Goal: Information Seeking & Learning: Learn about a topic

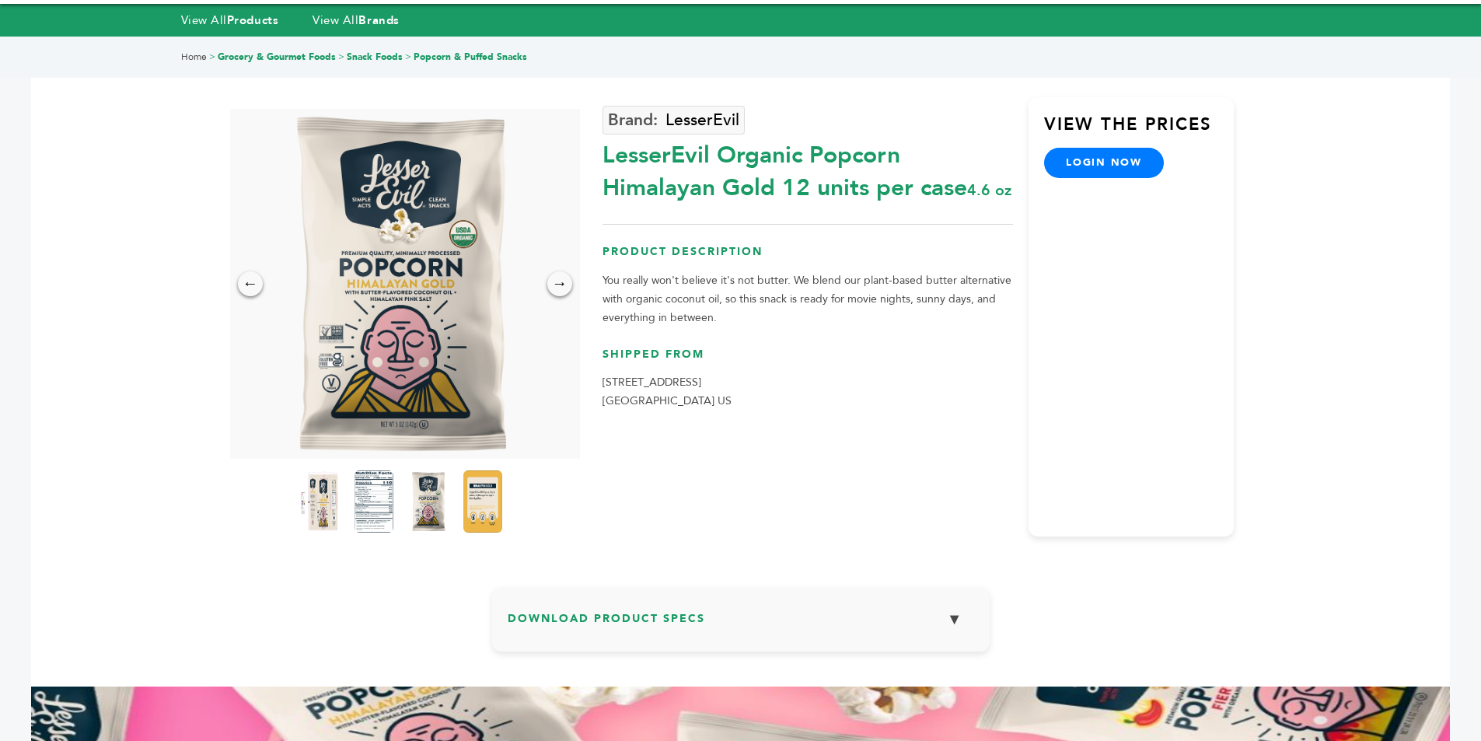
scroll to position [78, 0]
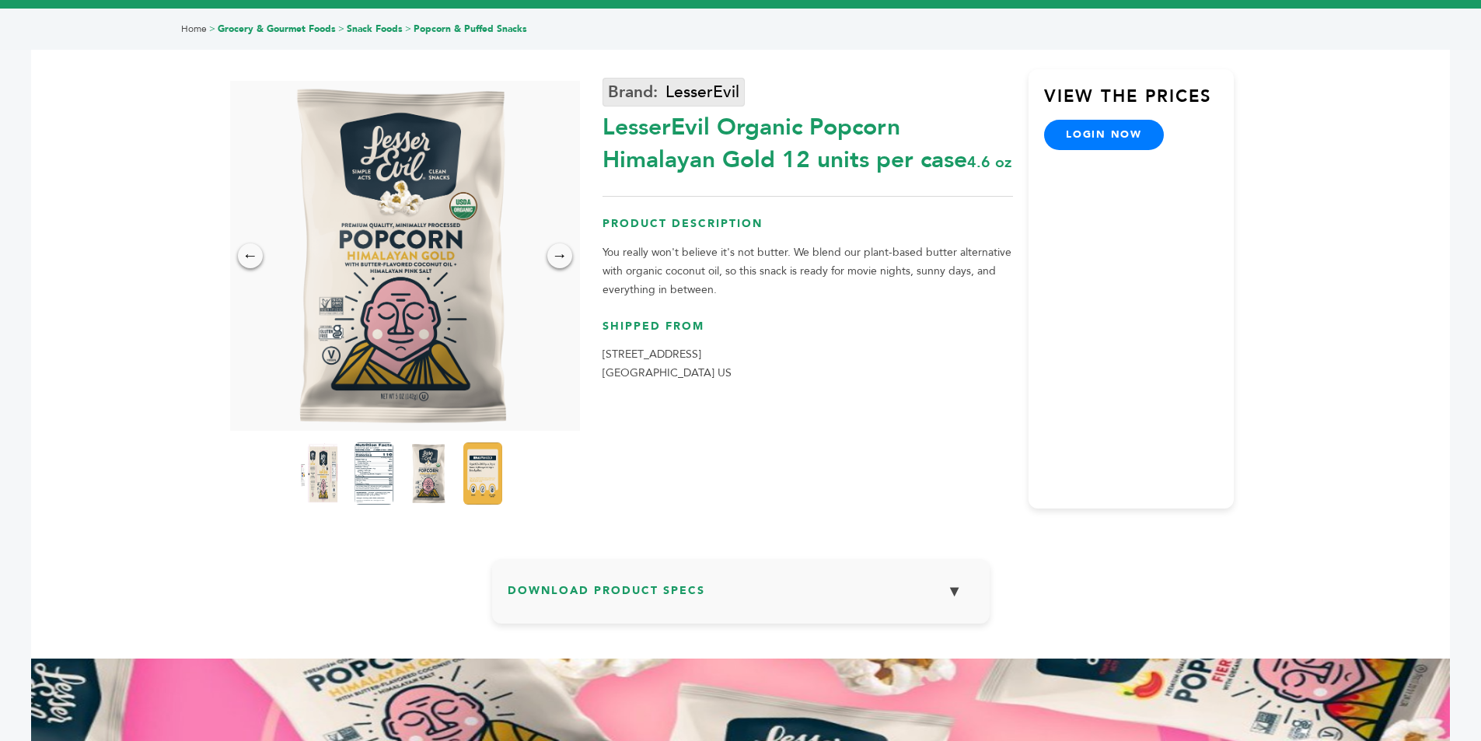
click at [687, 95] on link "LesserEvil" at bounding box center [673, 92] width 142 height 29
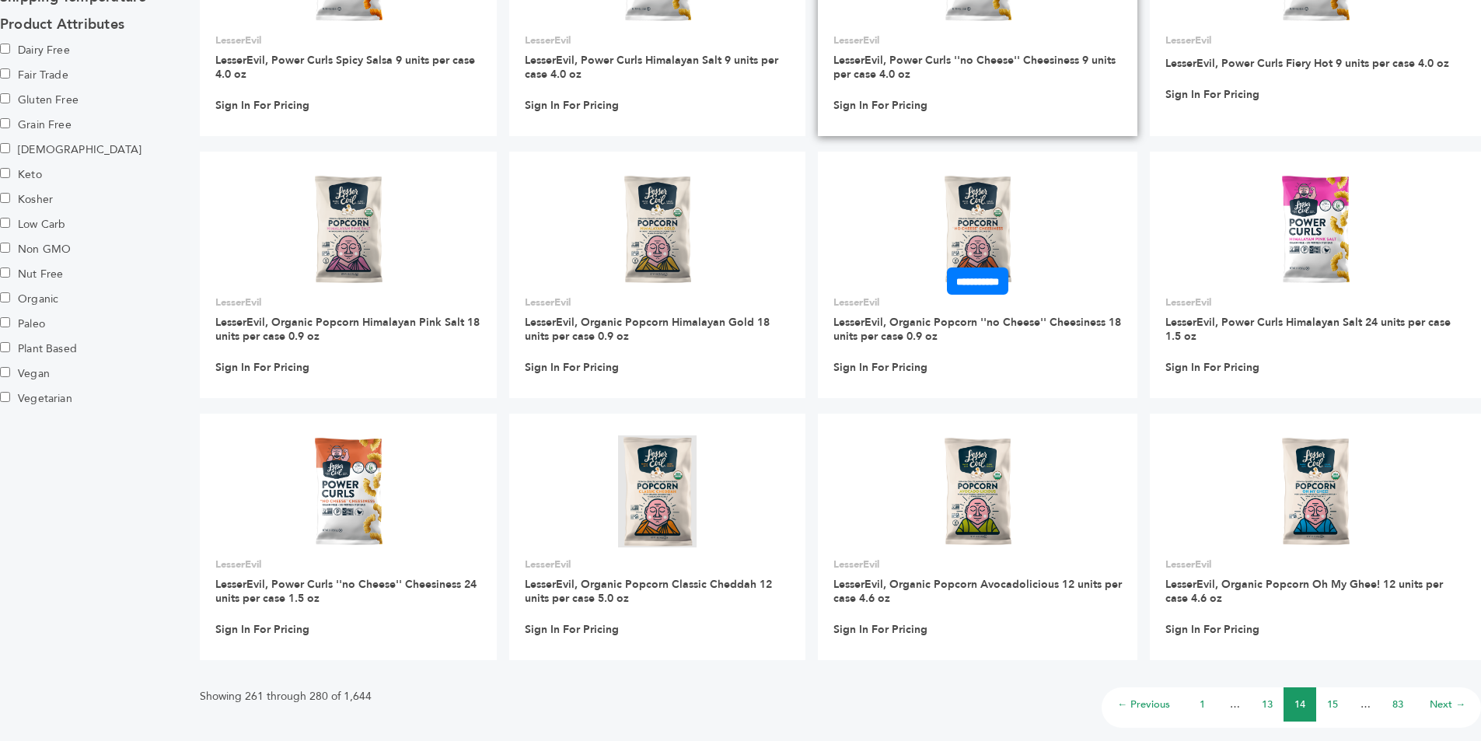
scroll to position [933, 0]
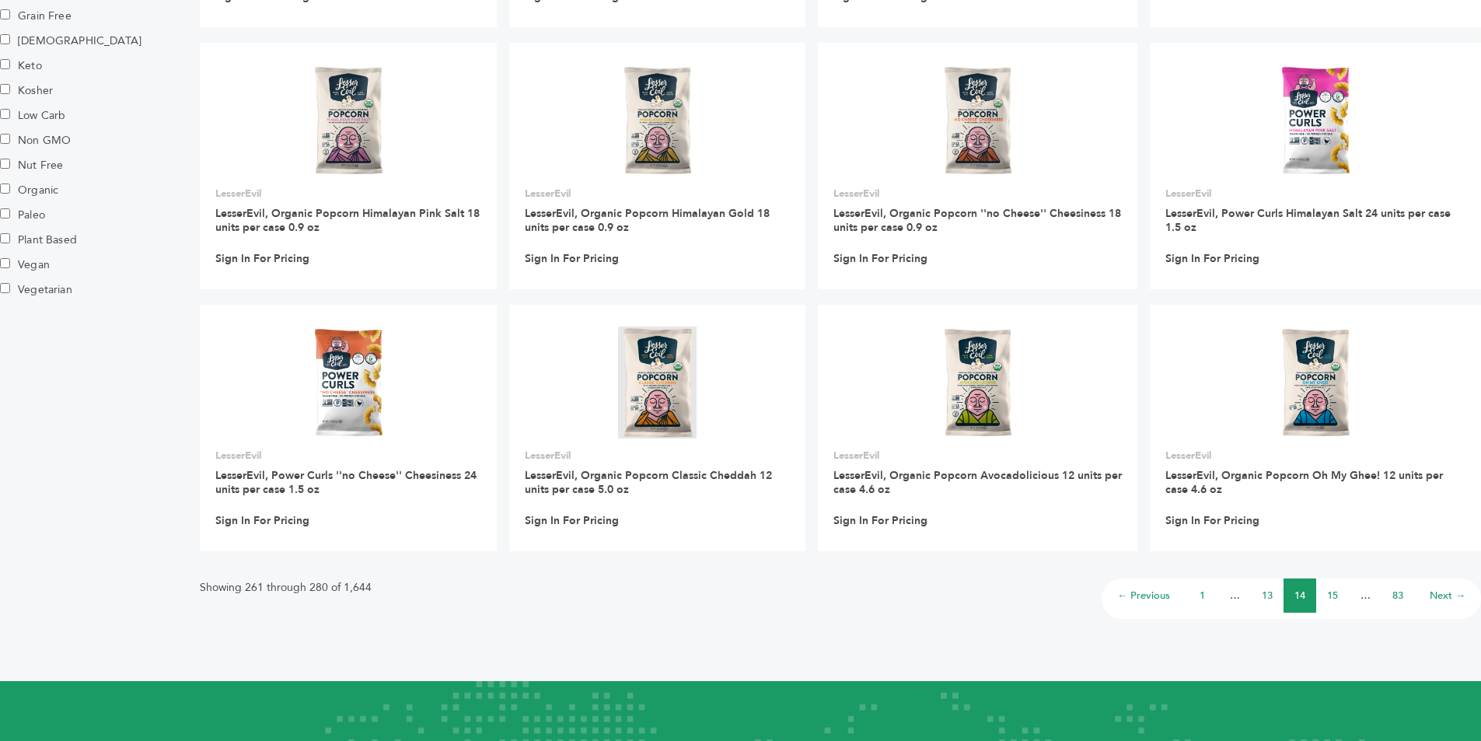
click at [1335, 596] on link "15" at bounding box center [1332, 595] width 11 height 14
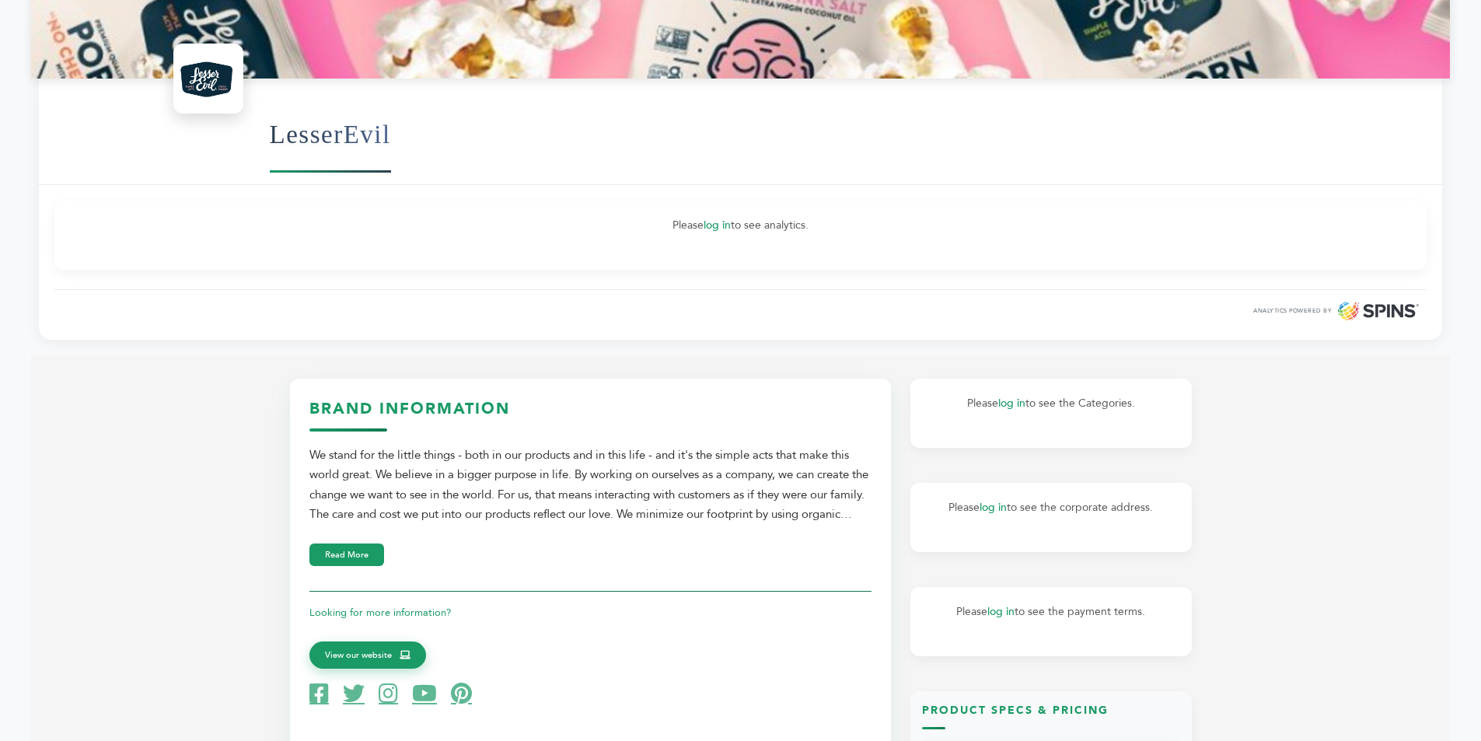
scroll to position [544, 0]
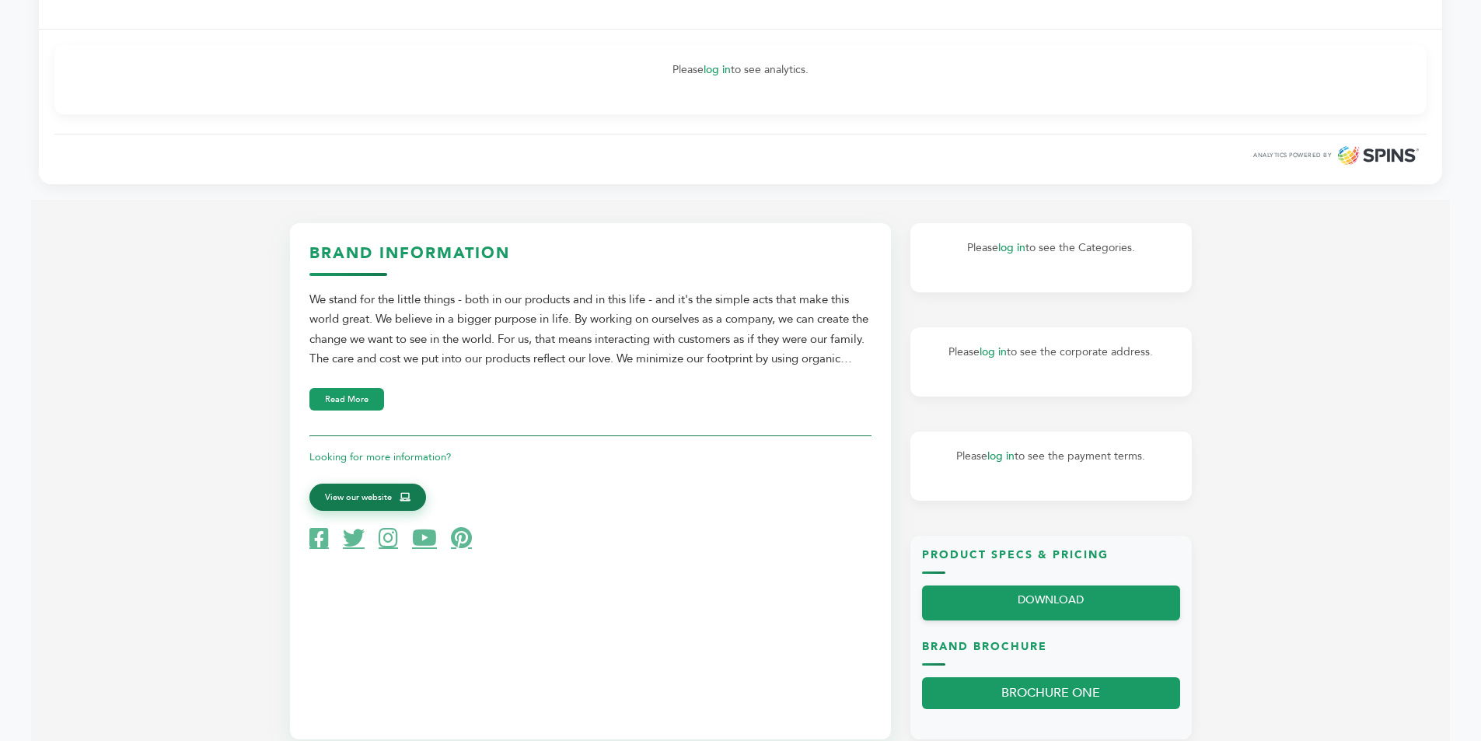
click at [364, 501] on span "View our website" at bounding box center [358, 497] width 67 height 14
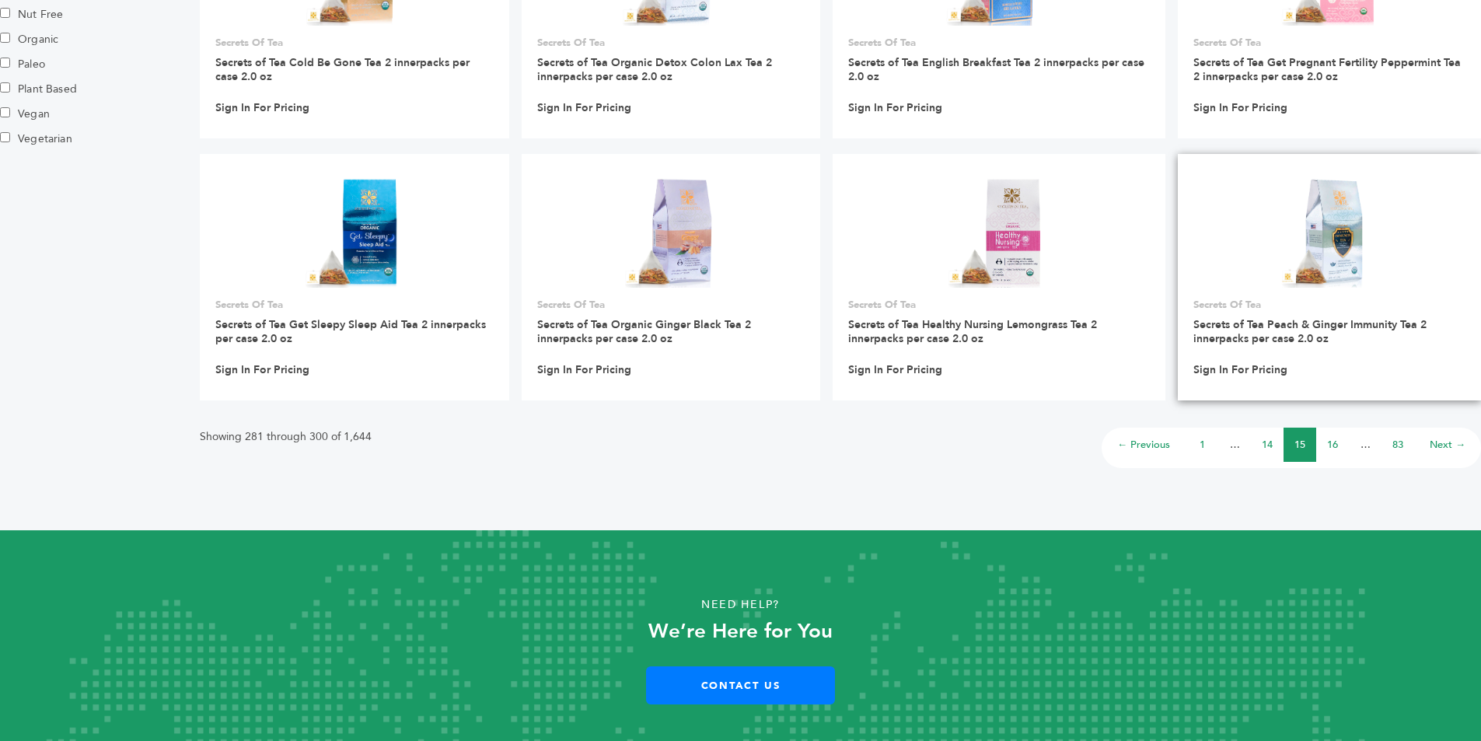
scroll to position [1088, 0]
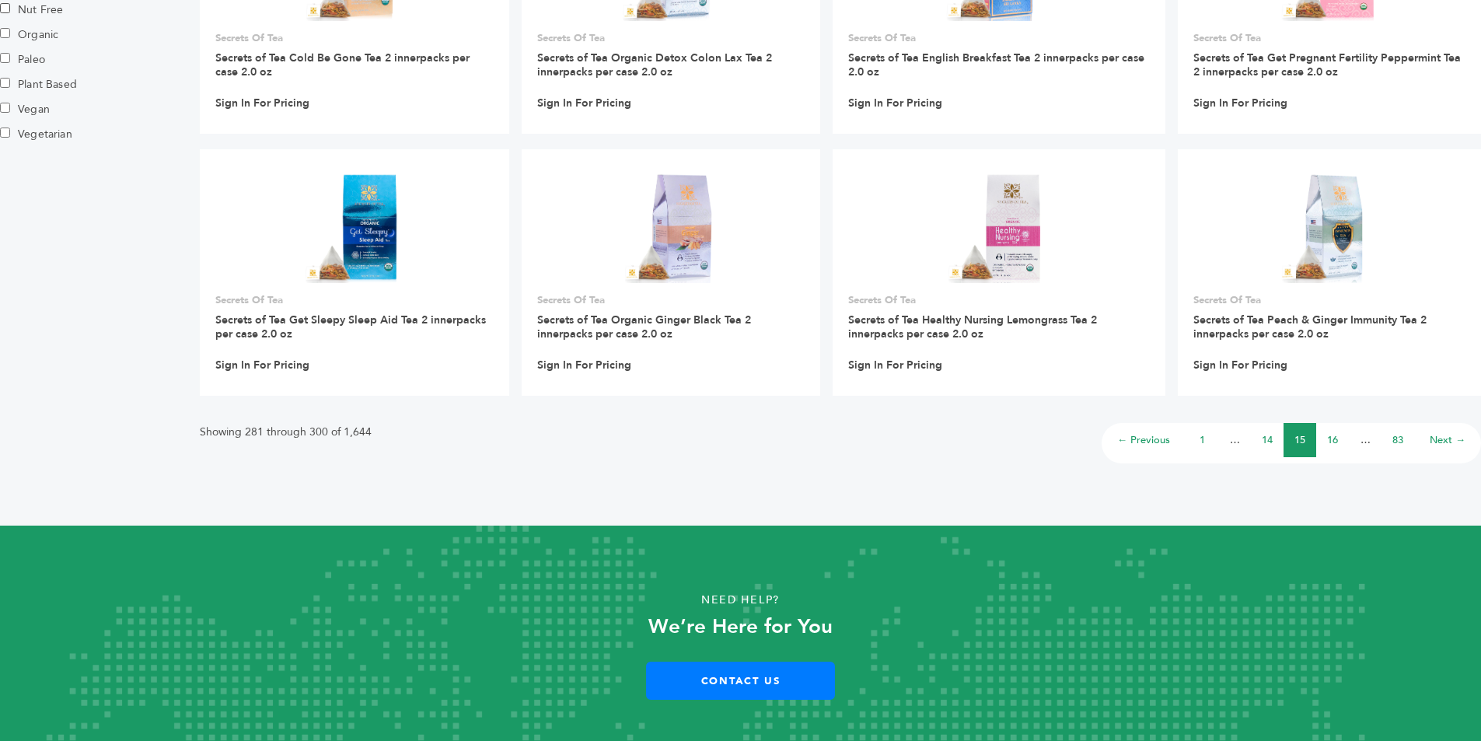
click at [1330, 439] on link "16" at bounding box center [1332, 440] width 11 height 14
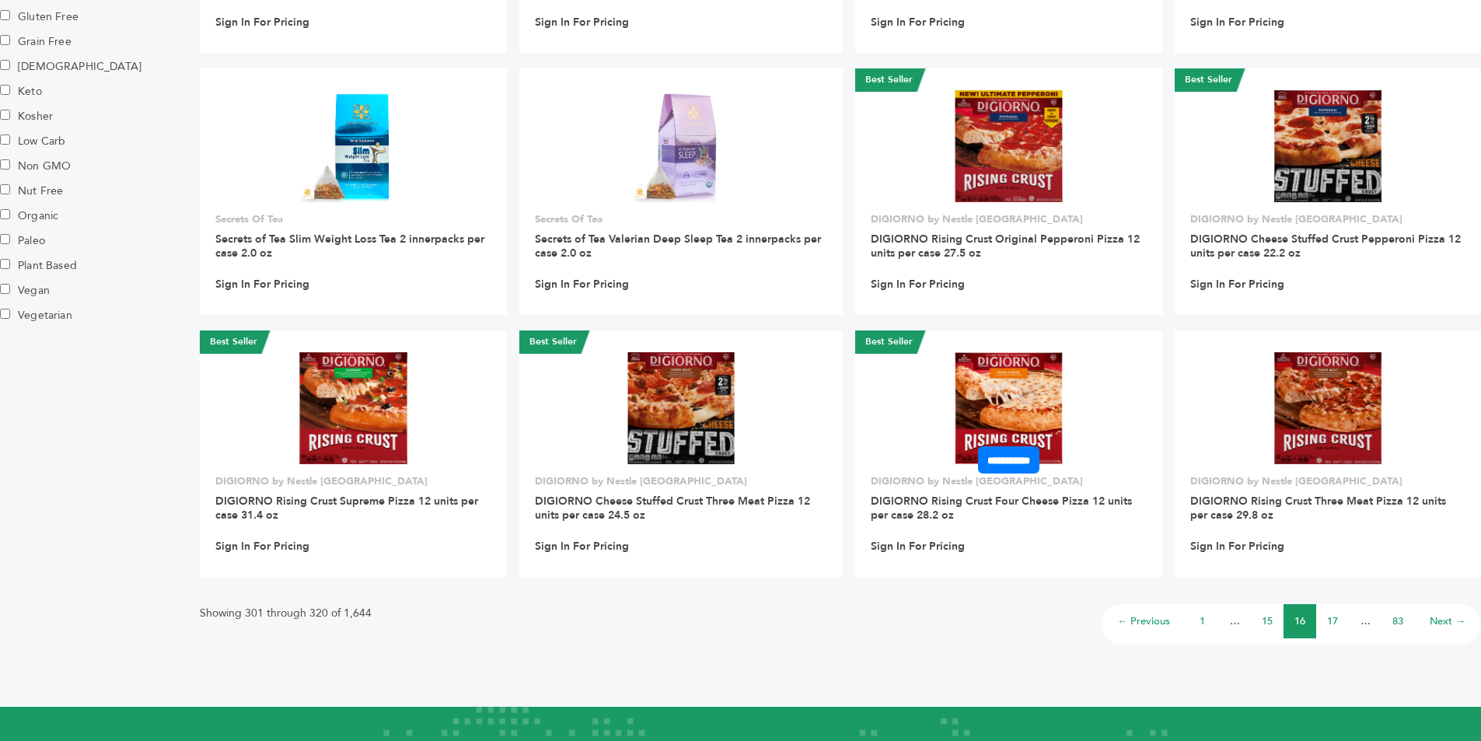
scroll to position [914, 0]
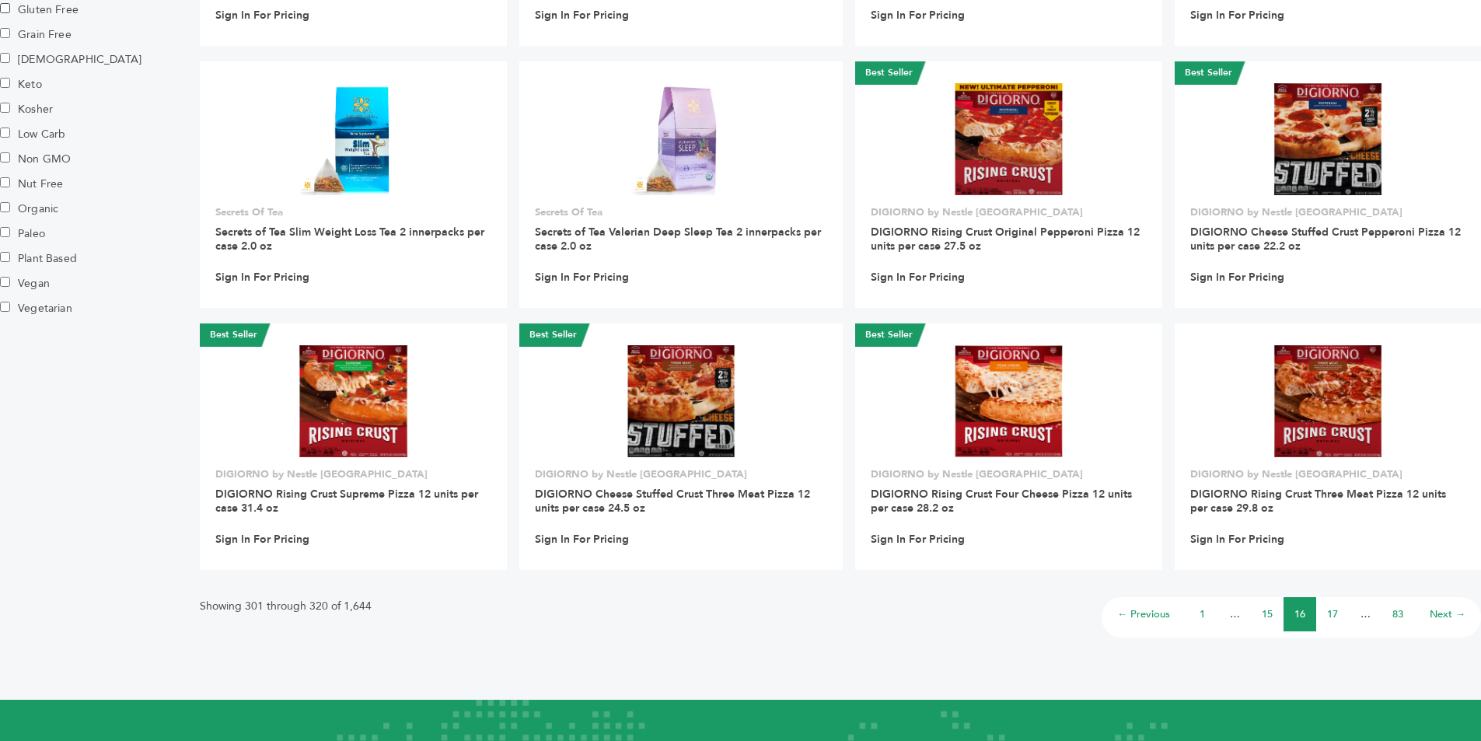
click at [1330, 610] on link "17" at bounding box center [1332, 614] width 11 height 14
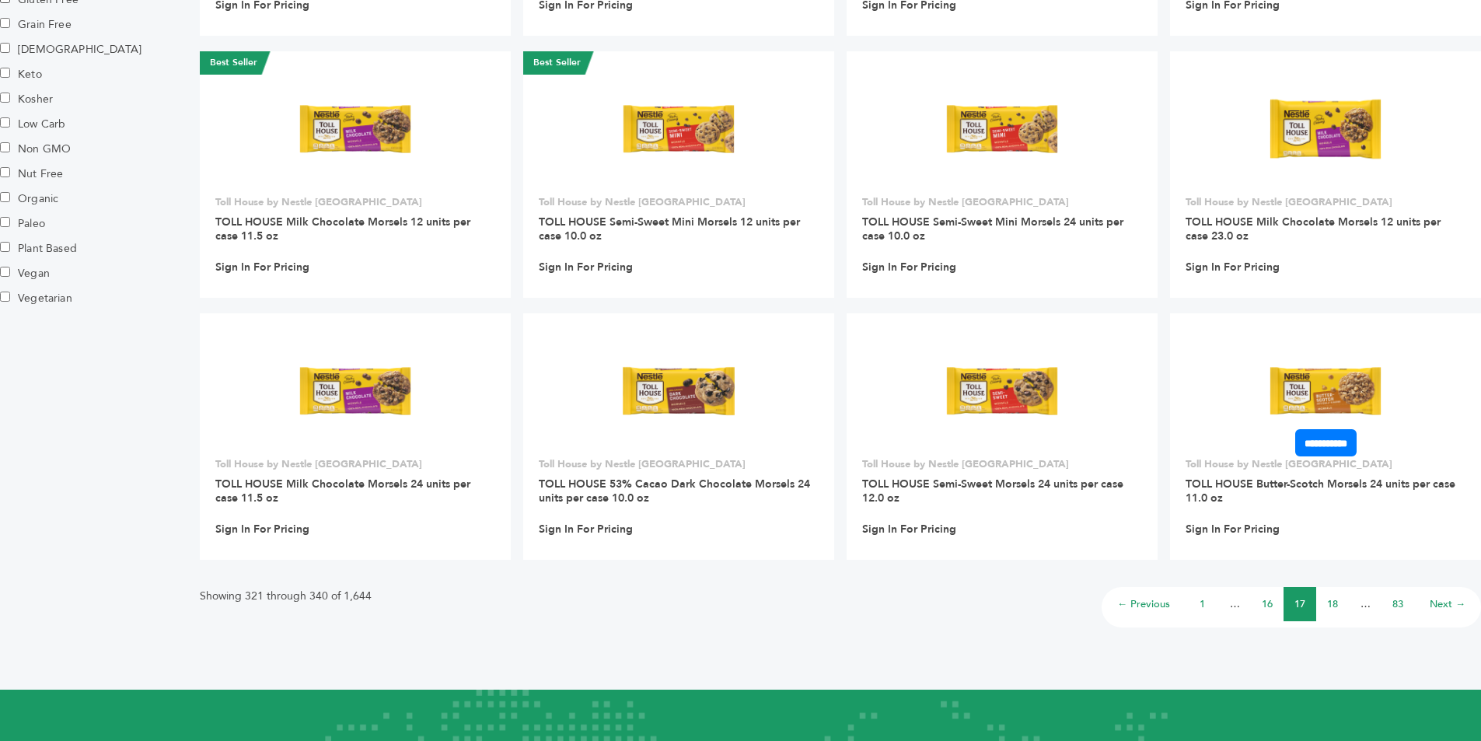
scroll to position [933, 0]
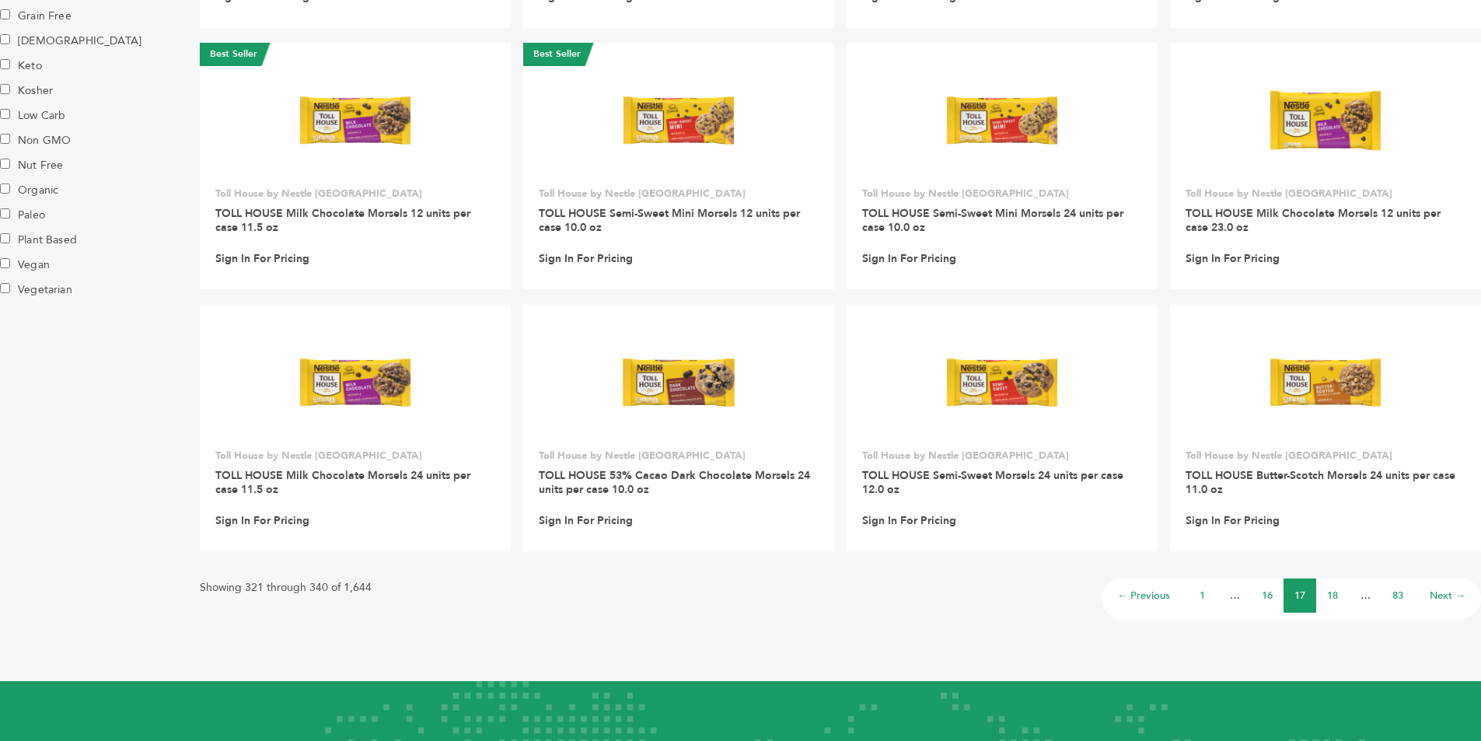
click at [1321, 589] on li "18" at bounding box center [1332, 595] width 33 height 34
click at [1326, 592] on li "18" at bounding box center [1332, 595] width 33 height 34
click at [1329, 593] on link "18" at bounding box center [1332, 595] width 11 height 14
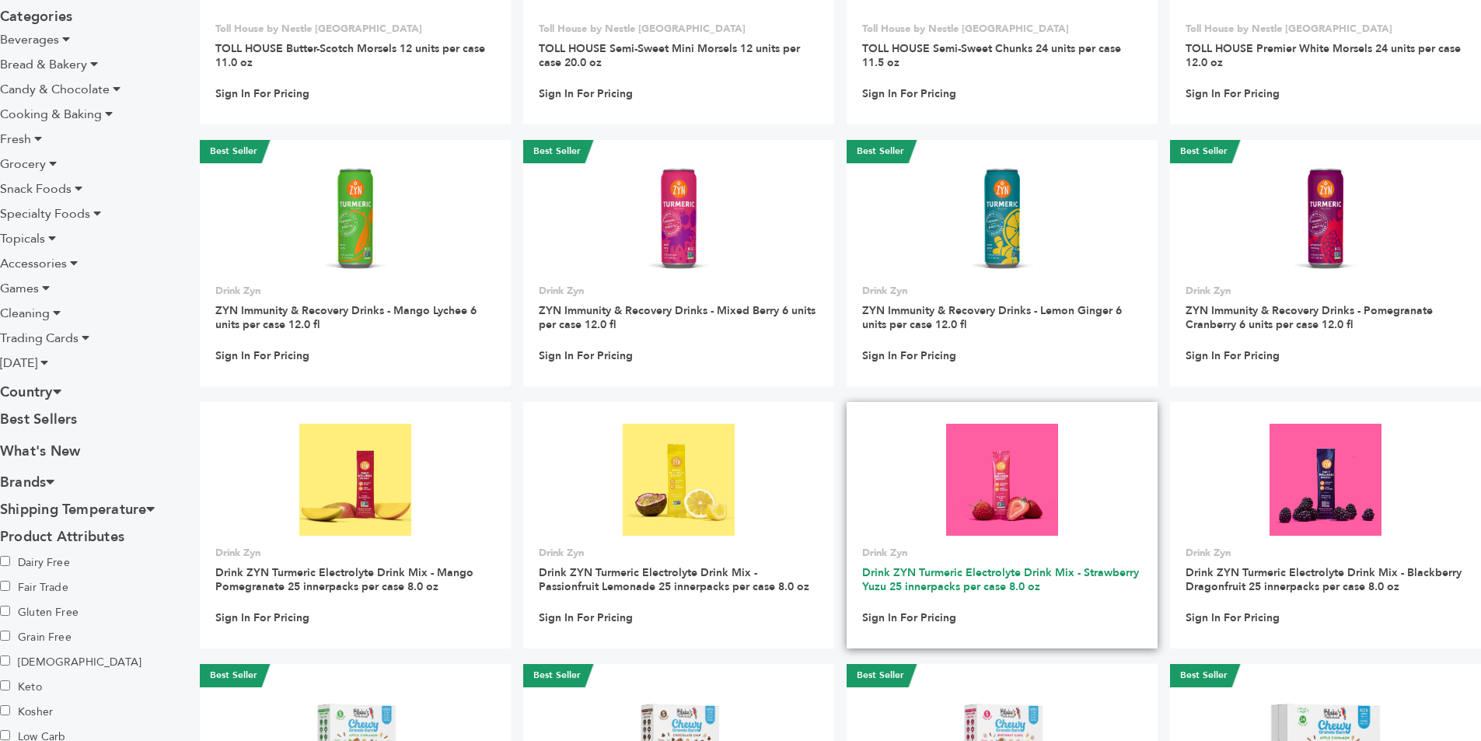
scroll to position [700, 0]
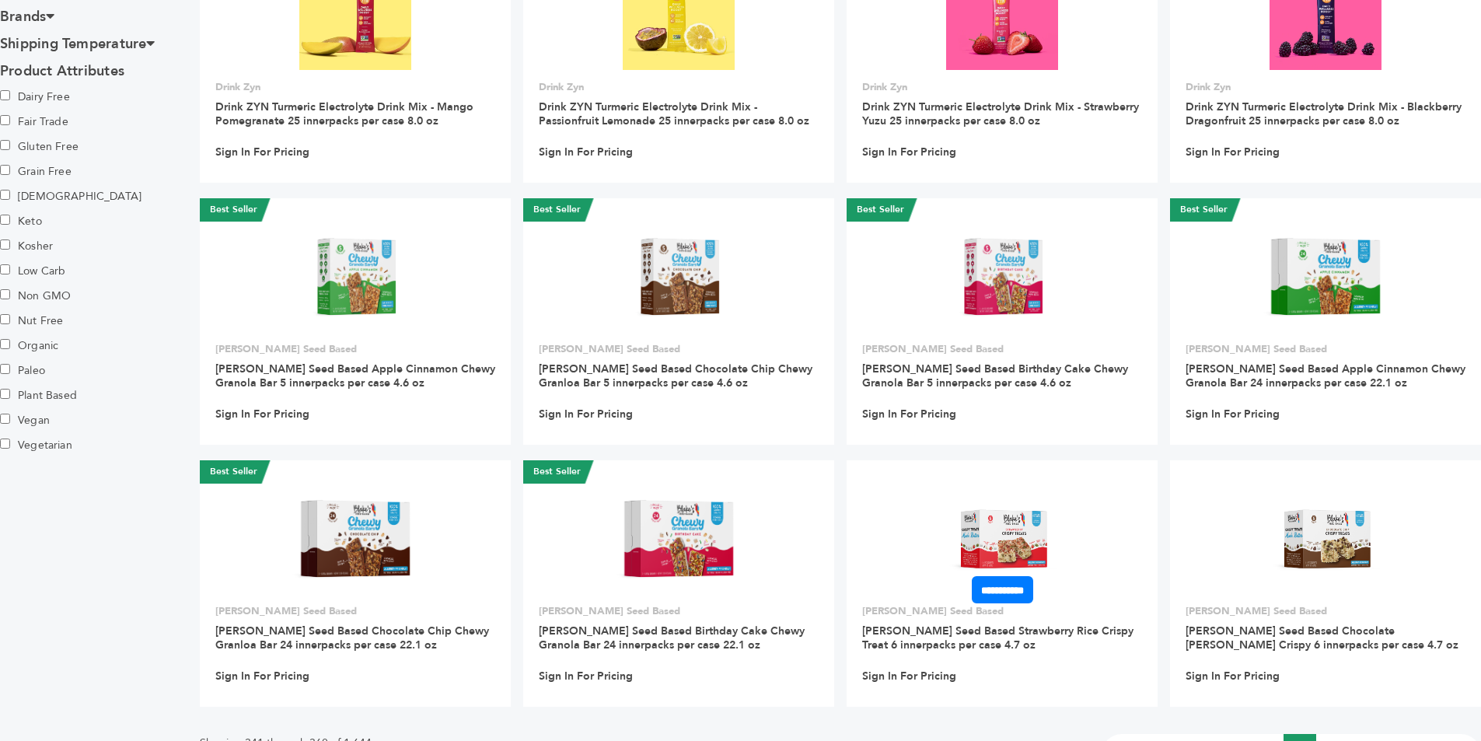
click at [1325, 734] on li "19" at bounding box center [1332, 751] width 33 height 34
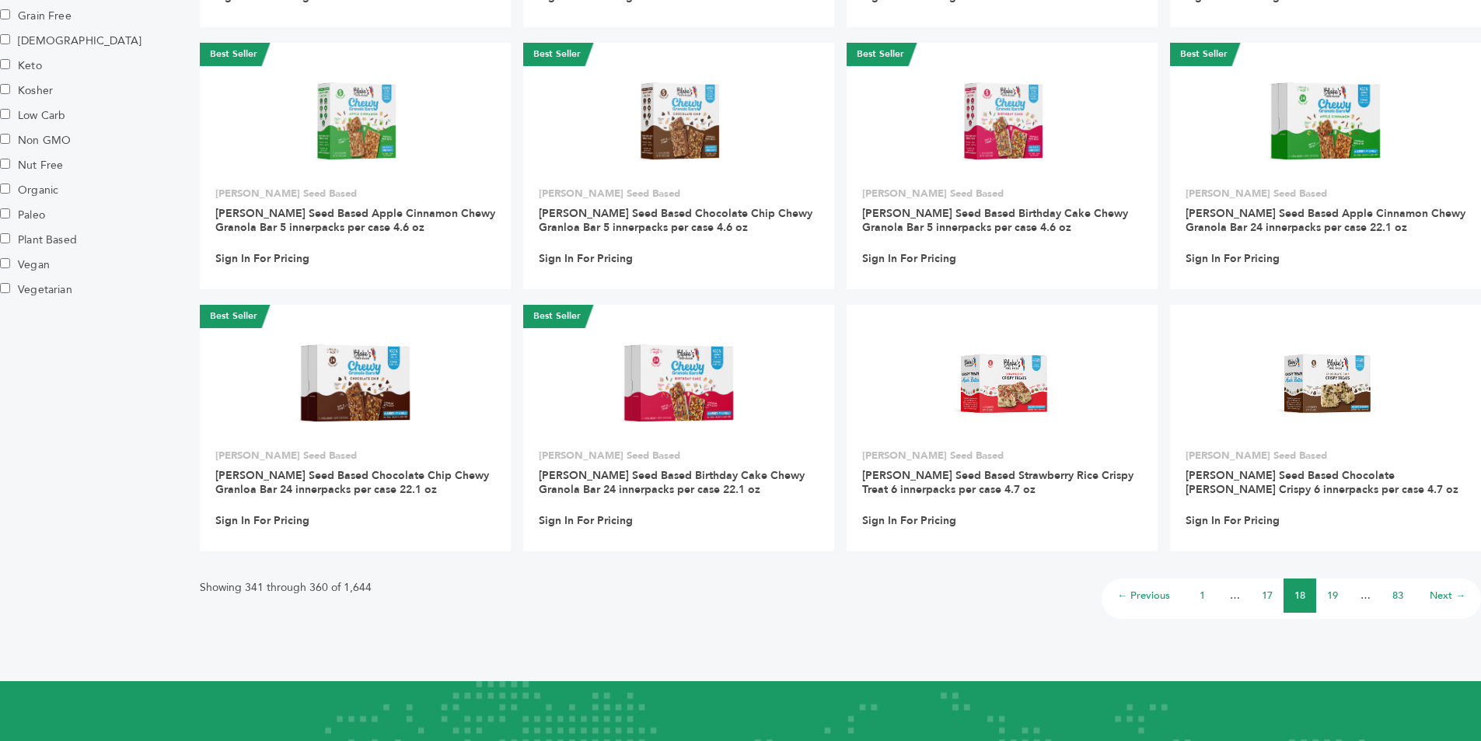
click at [1332, 593] on link "19" at bounding box center [1332, 595] width 11 height 14
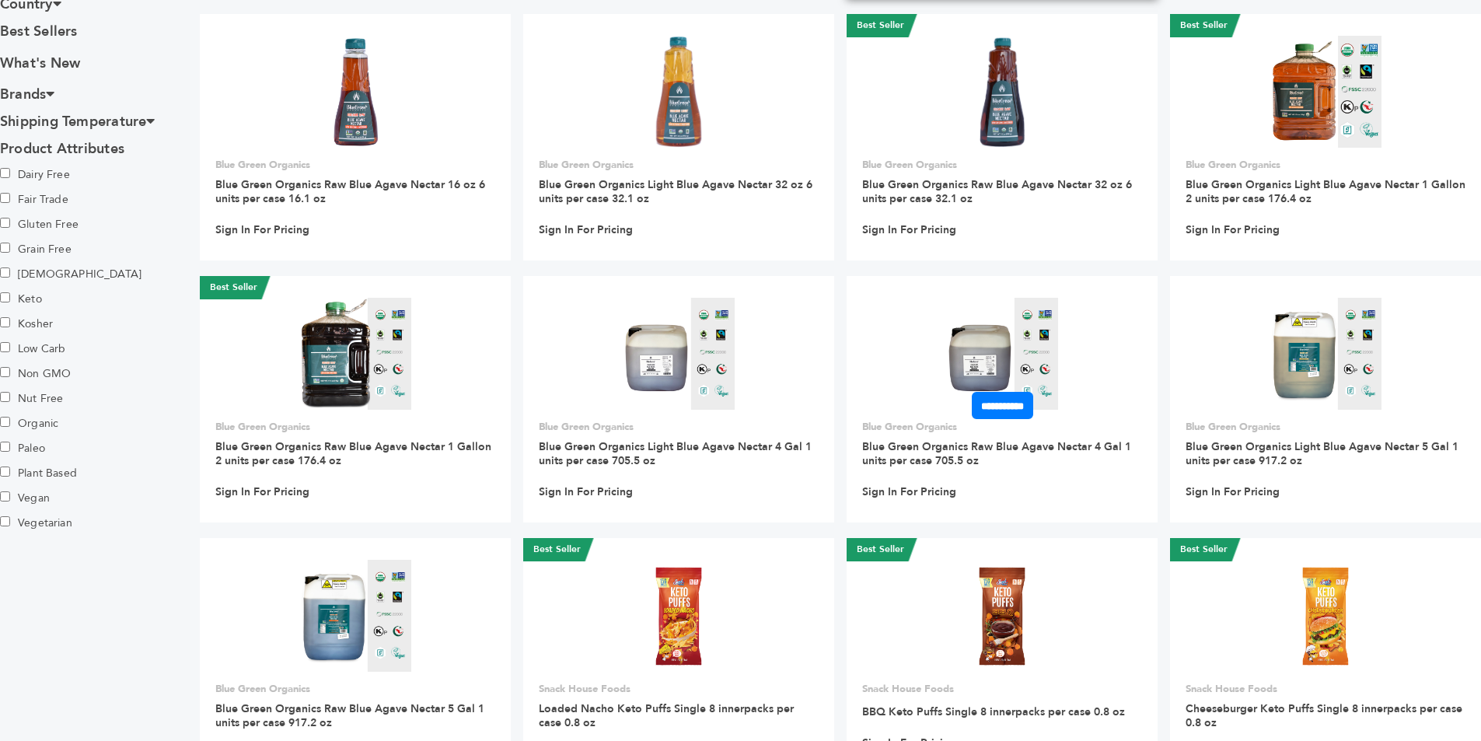
scroll to position [1088, 0]
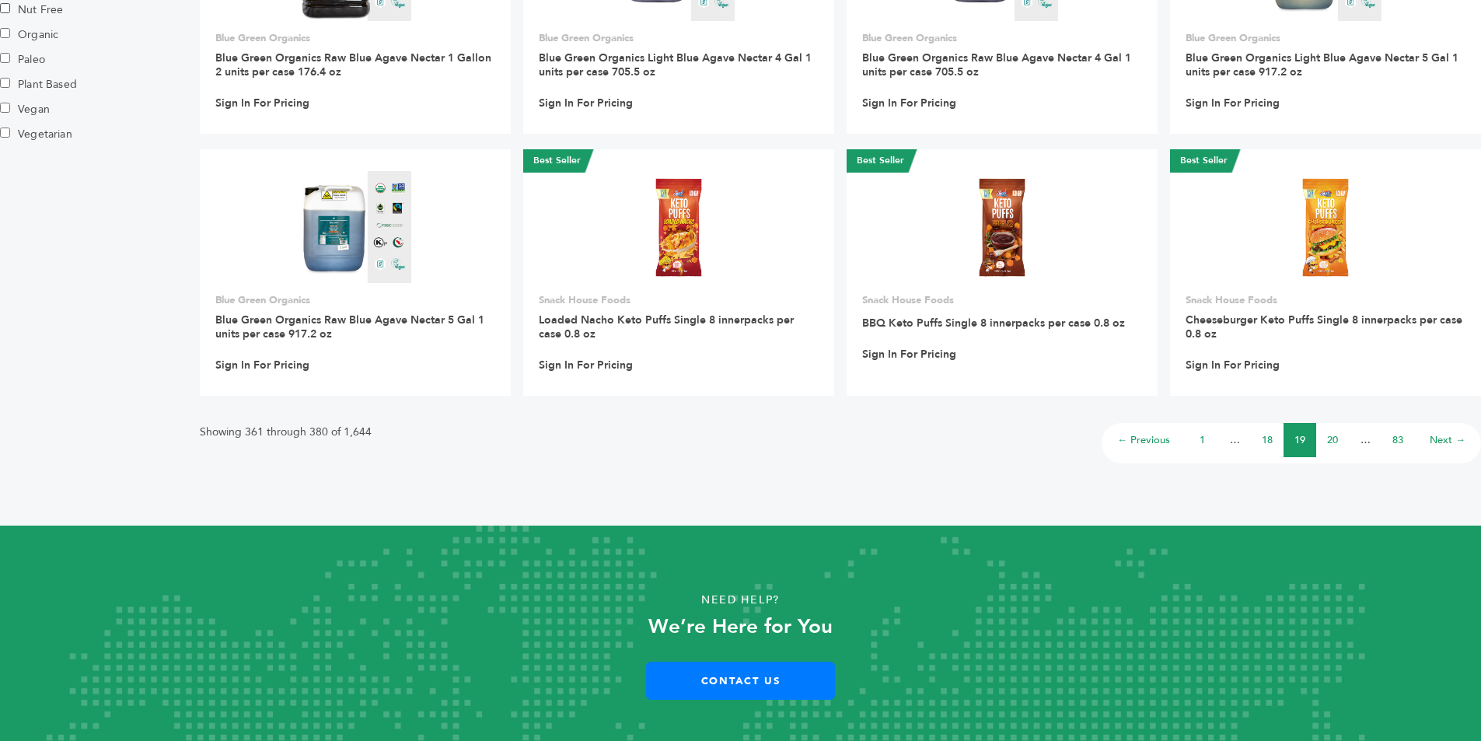
click at [1340, 437] on li "20" at bounding box center [1332, 440] width 33 height 34
click at [1332, 437] on link "20" at bounding box center [1332, 440] width 11 height 14
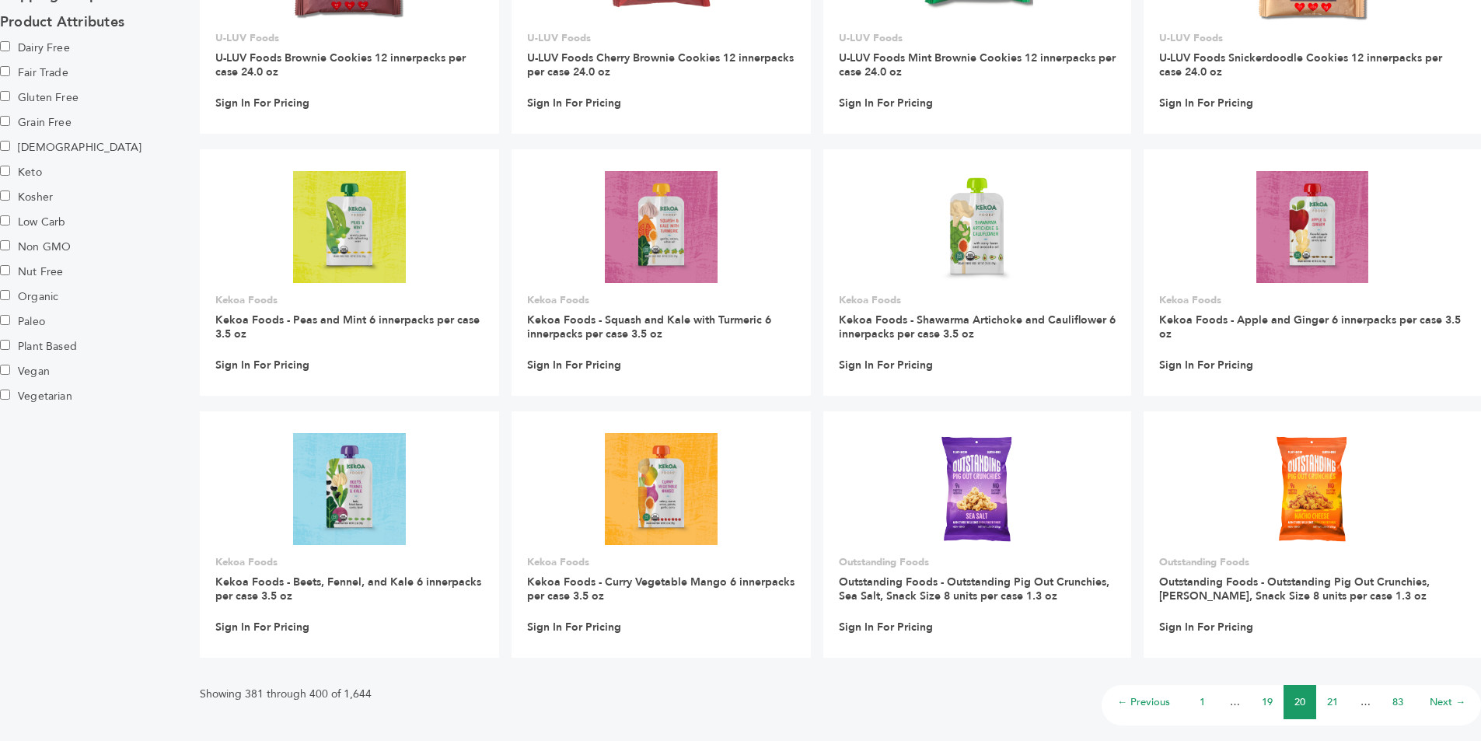
scroll to position [931, 0]
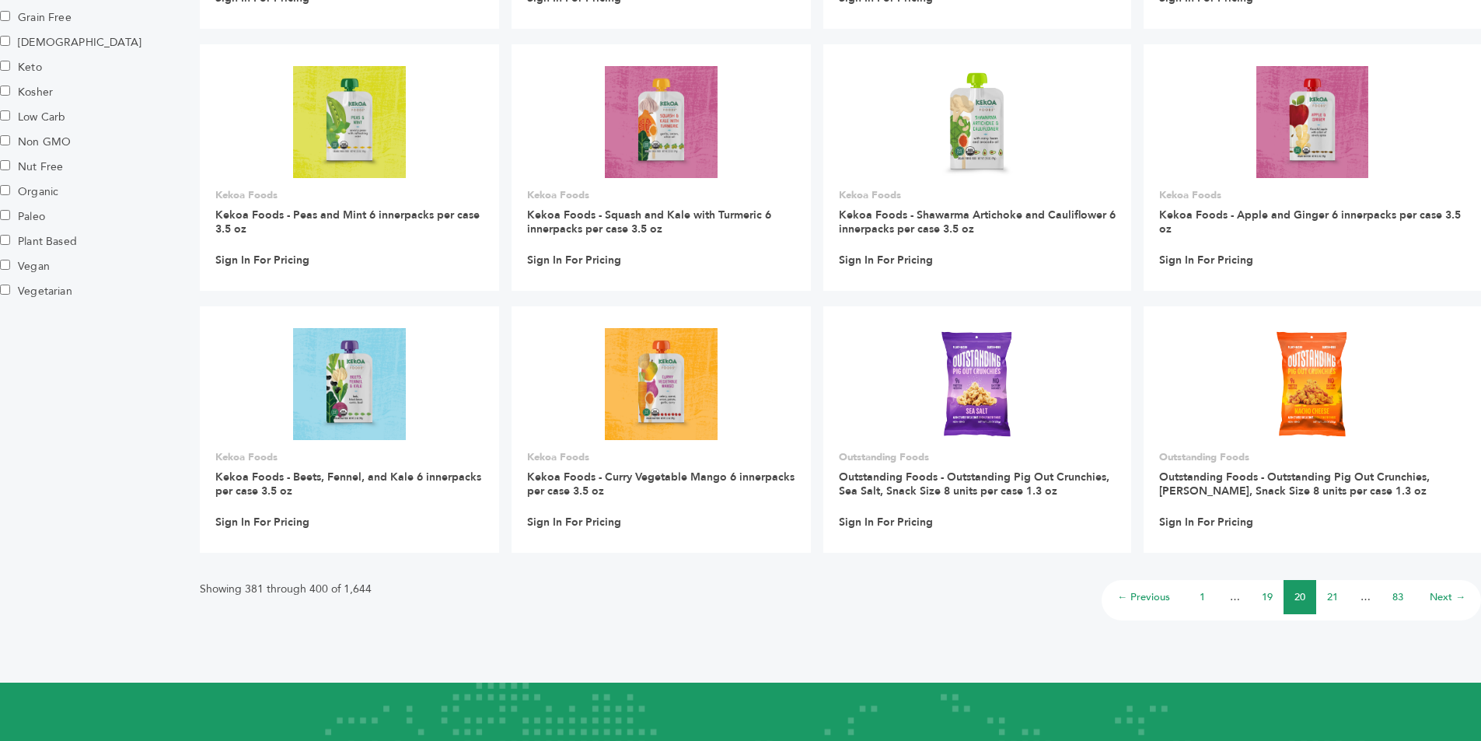
click at [1331, 599] on link "21" at bounding box center [1332, 597] width 11 height 14
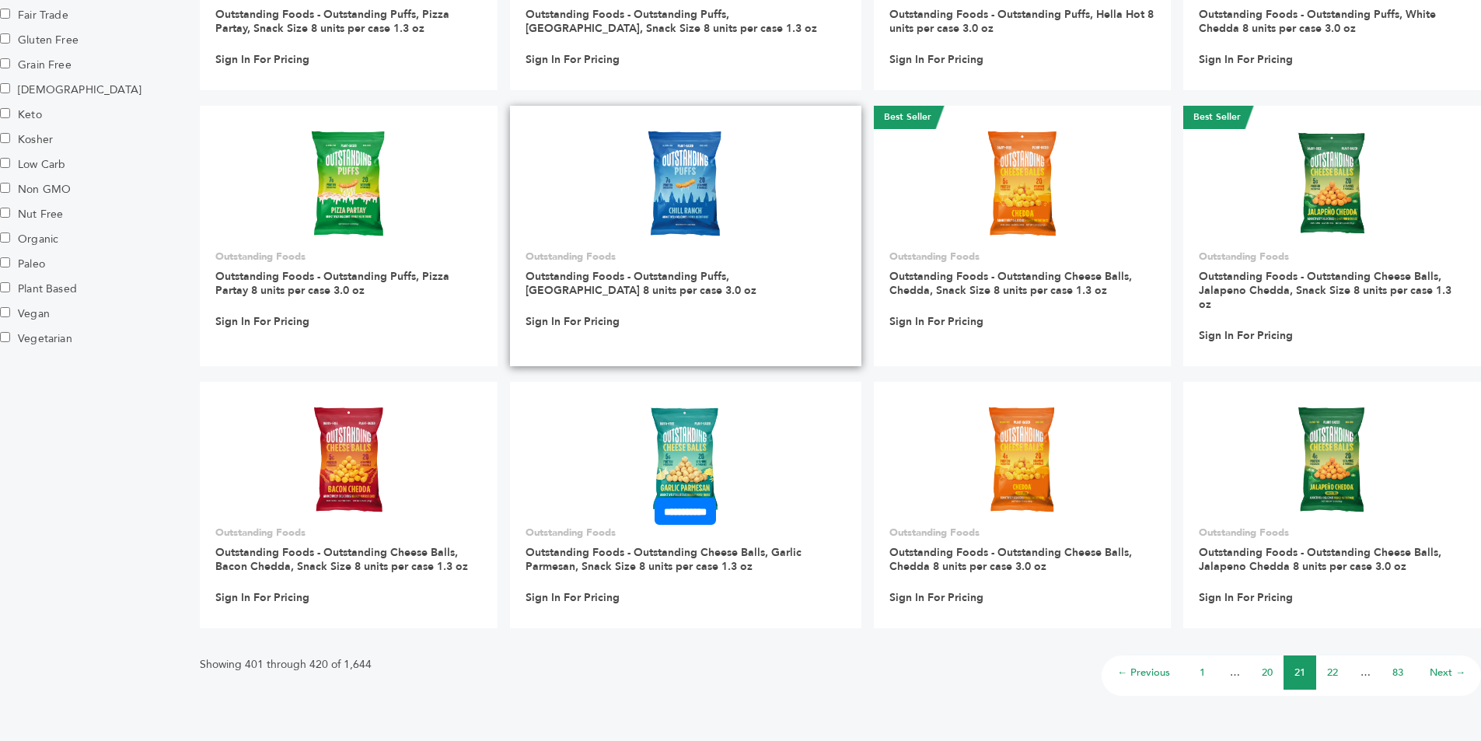
scroll to position [1088, 0]
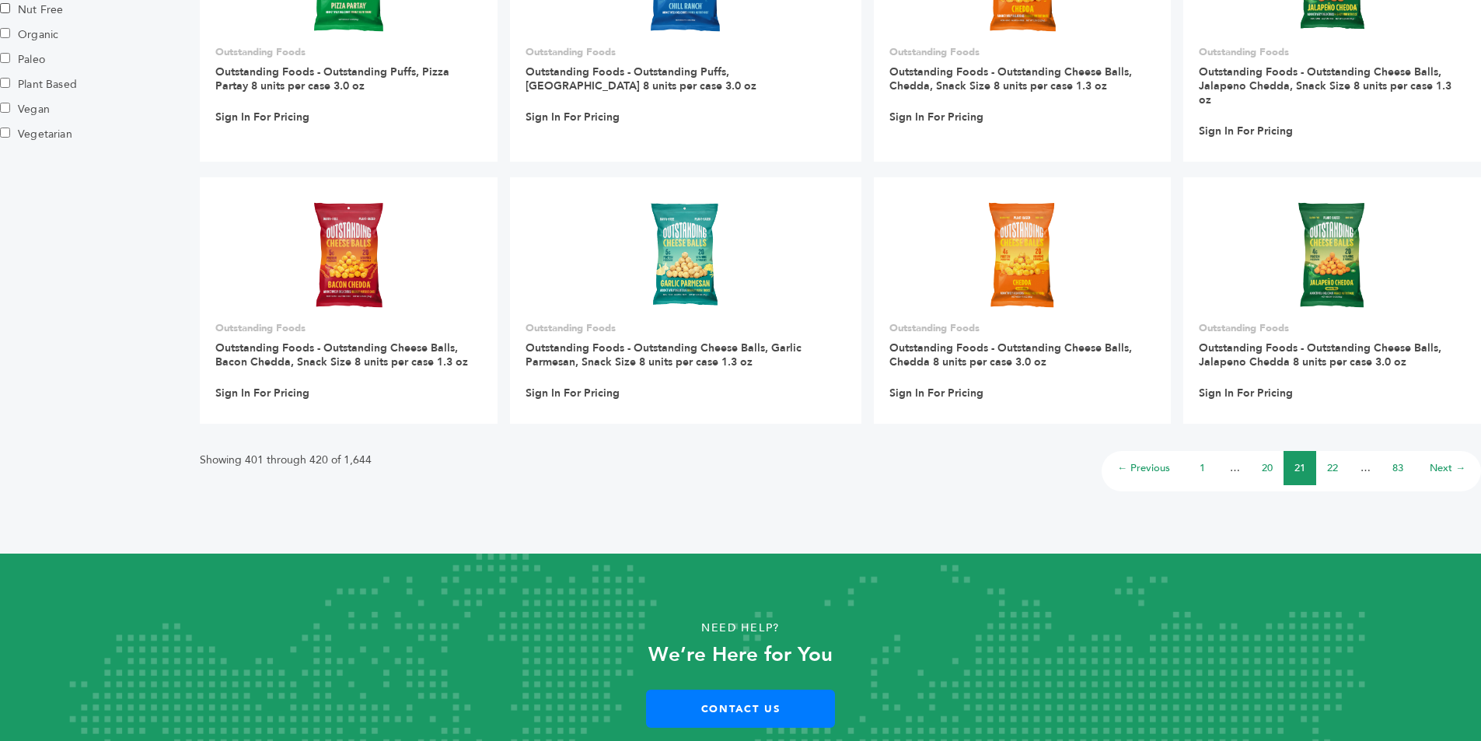
click at [1328, 461] on link "22" at bounding box center [1332, 468] width 11 height 14
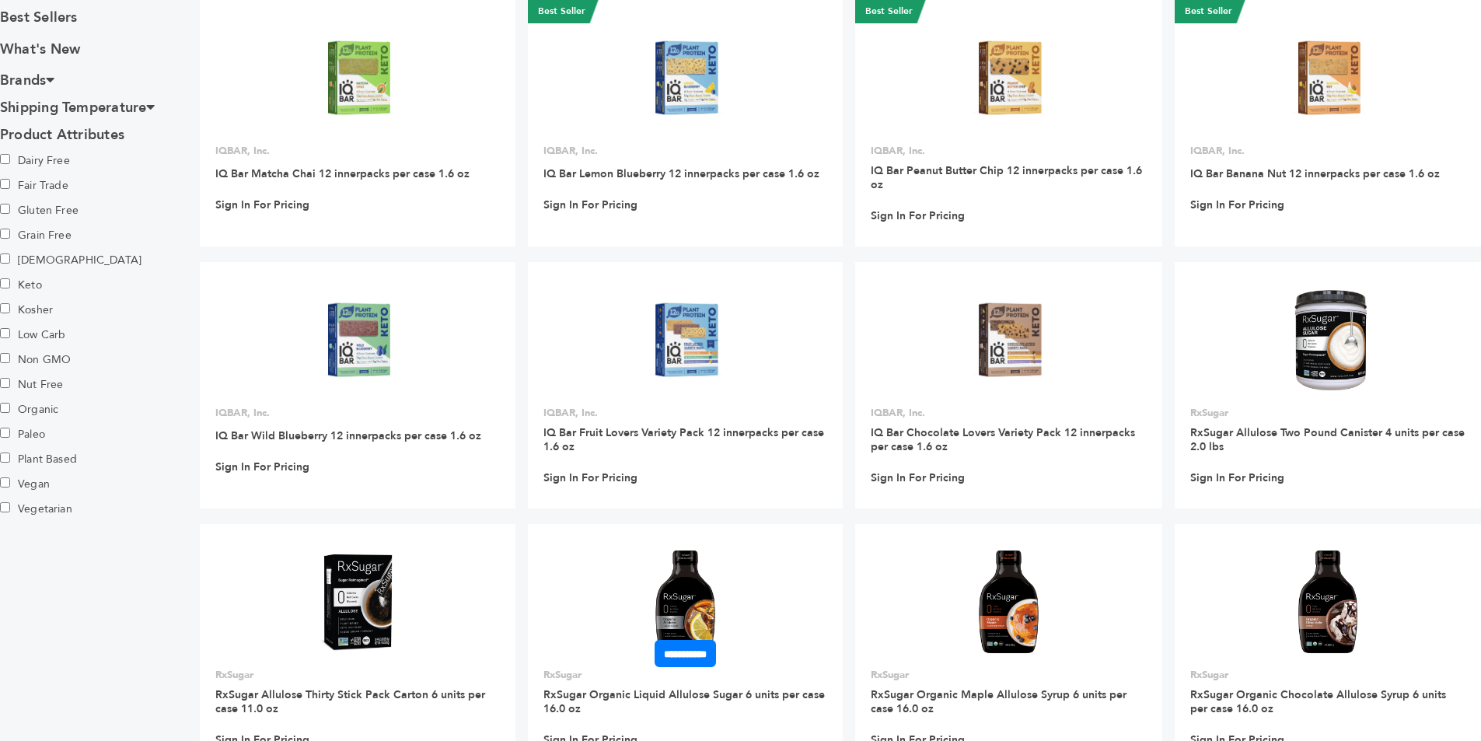
scroll to position [933, 0]
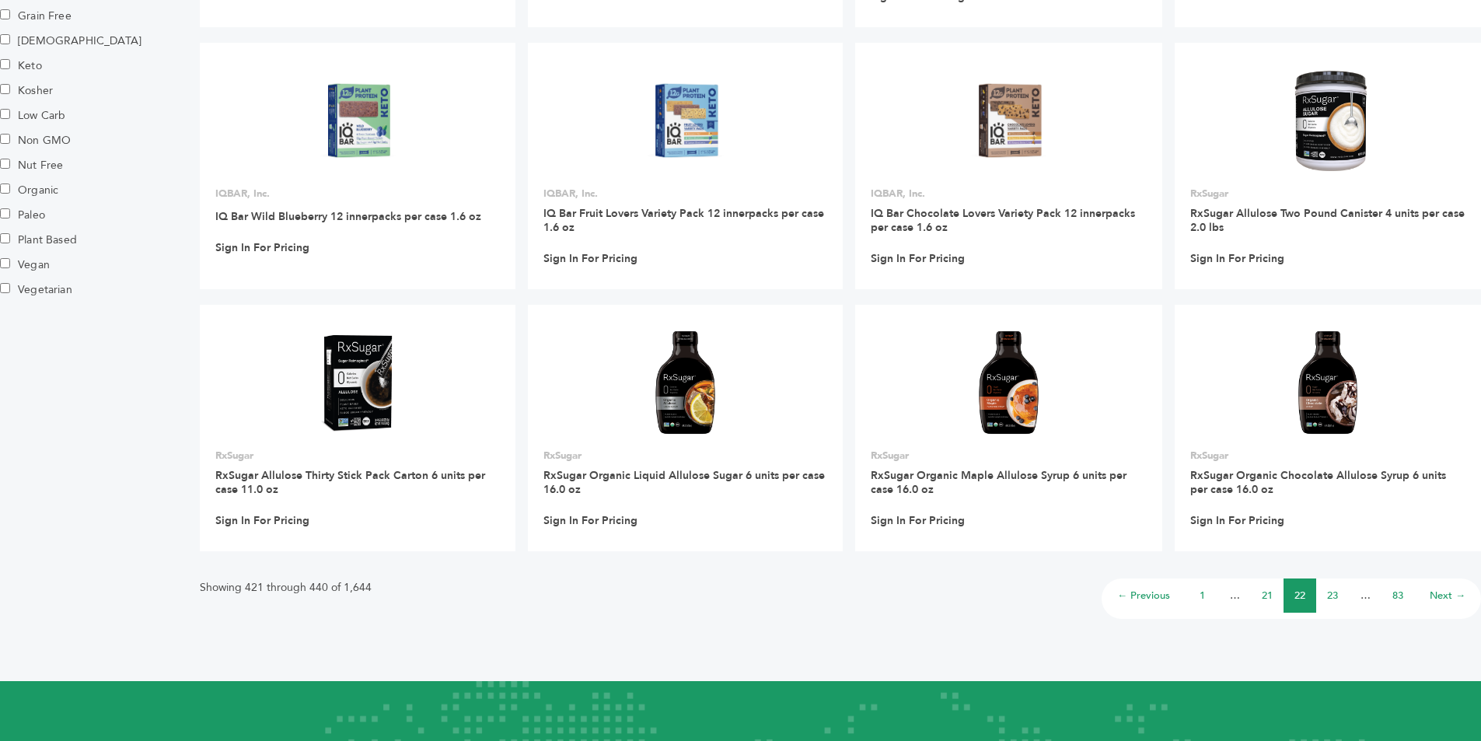
click at [1339, 597] on li "23" at bounding box center [1332, 595] width 33 height 34
click at [1336, 595] on link "23" at bounding box center [1332, 595] width 11 height 14
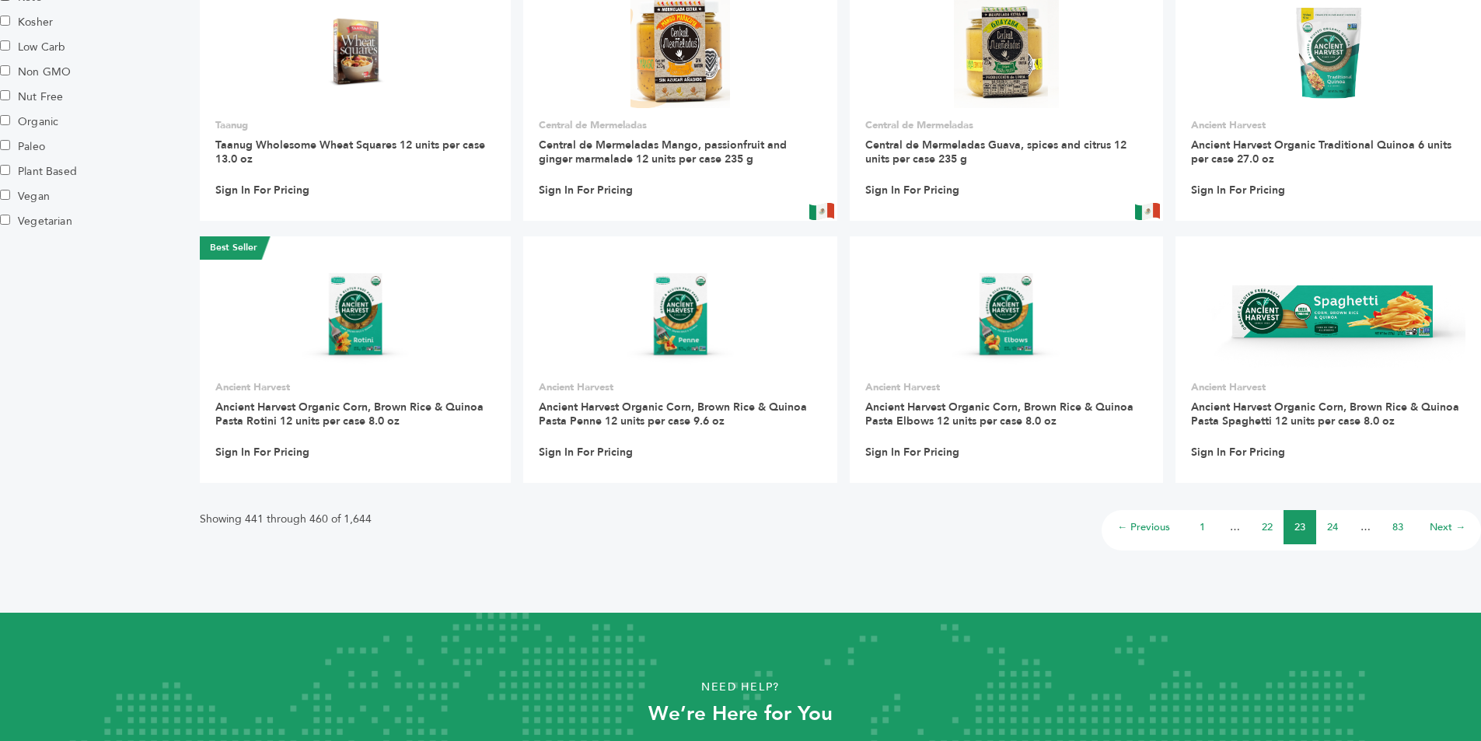
scroll to position [1011, 0]
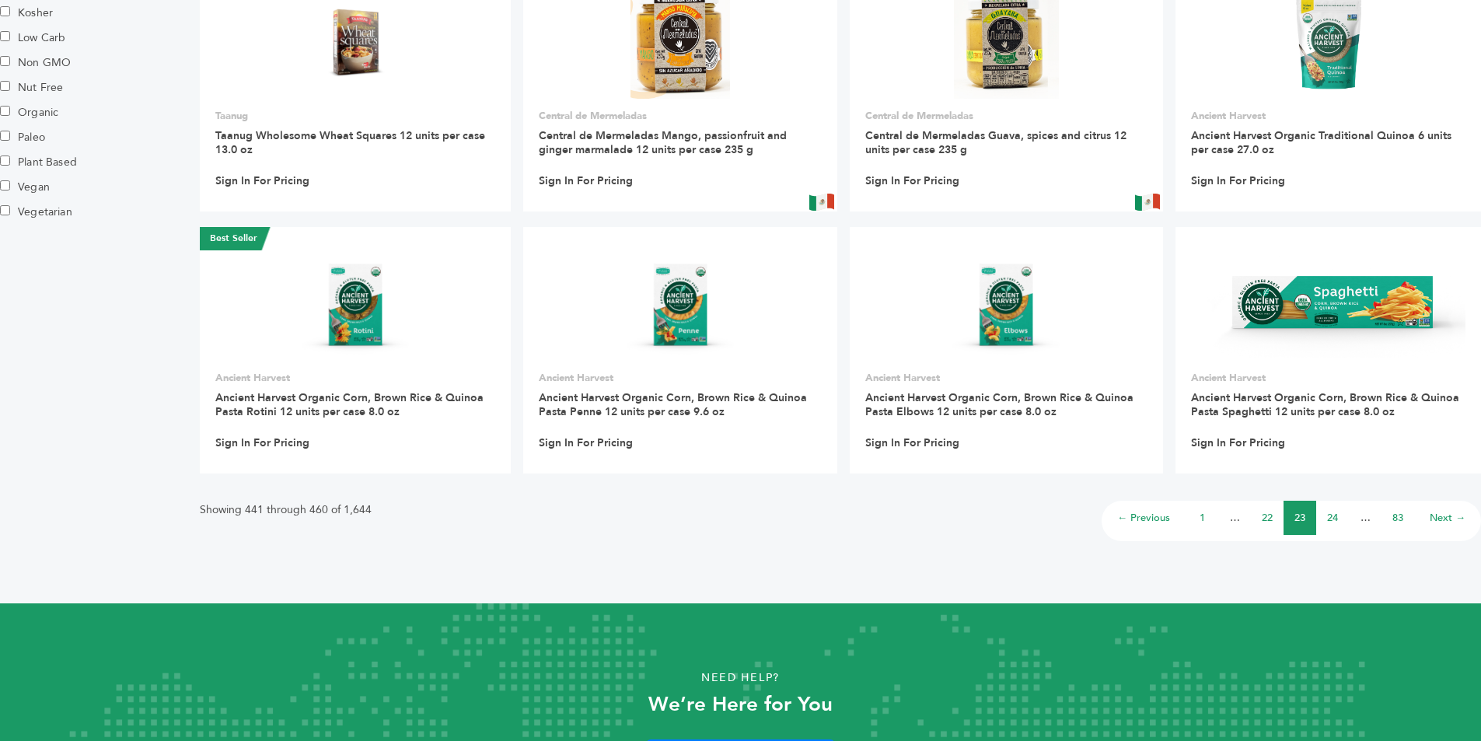
click at [1335, 512] on link "24" at bounding box center [1332, 518] width 11 height 14
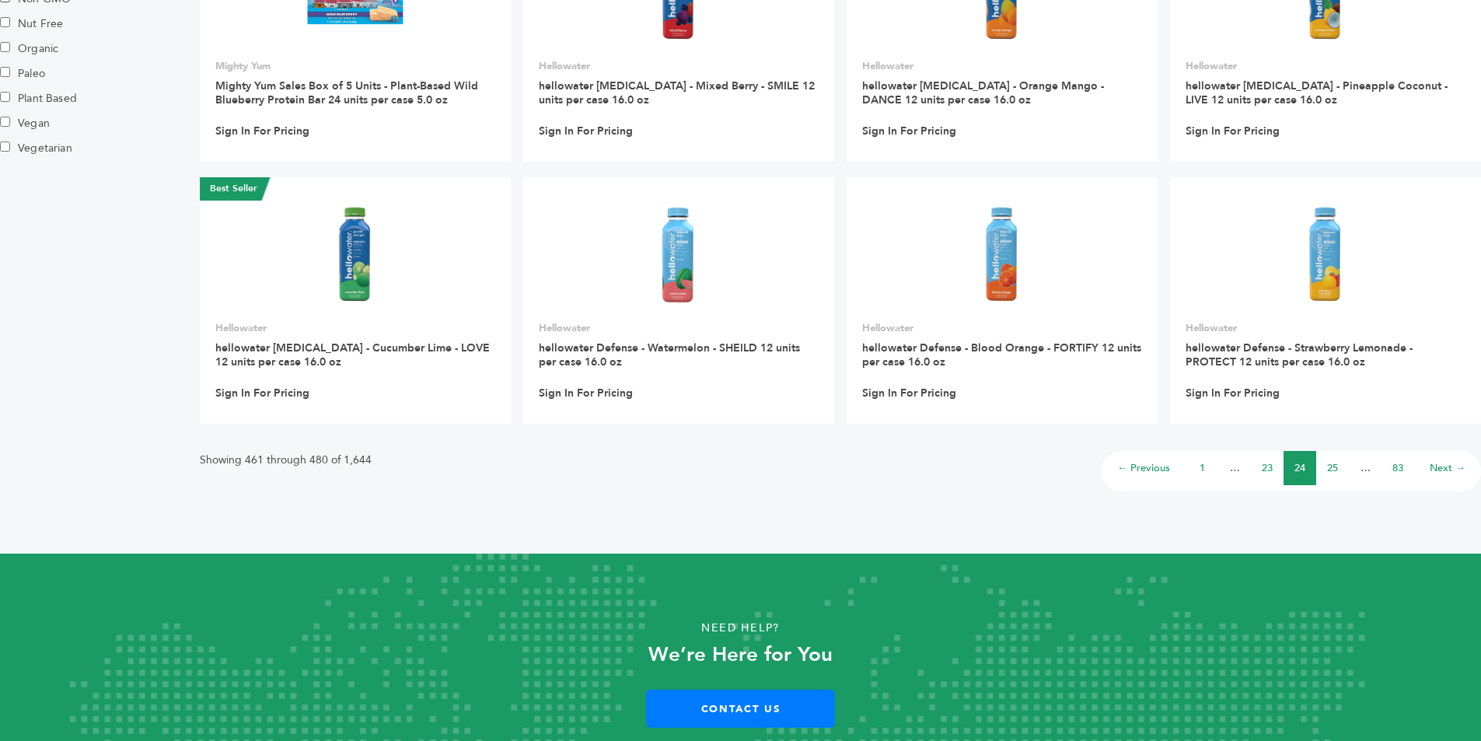
scroll to position [1046, 0]
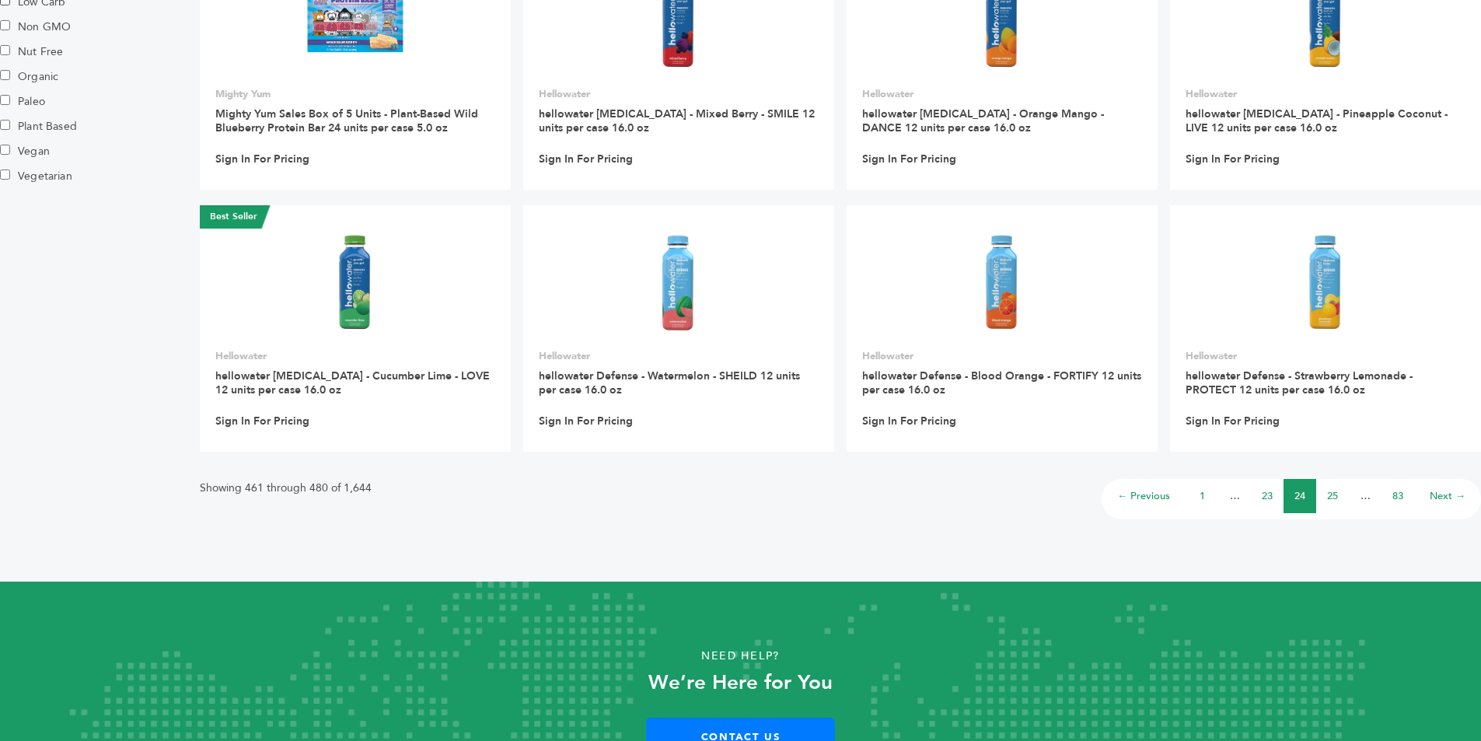
click at [1325, 483] on li "25" at bounding box center [1332, 496] width 33 height 34
click at [1330, 493] on link "25" at bounding box center [1332, 496] width 11 height 14
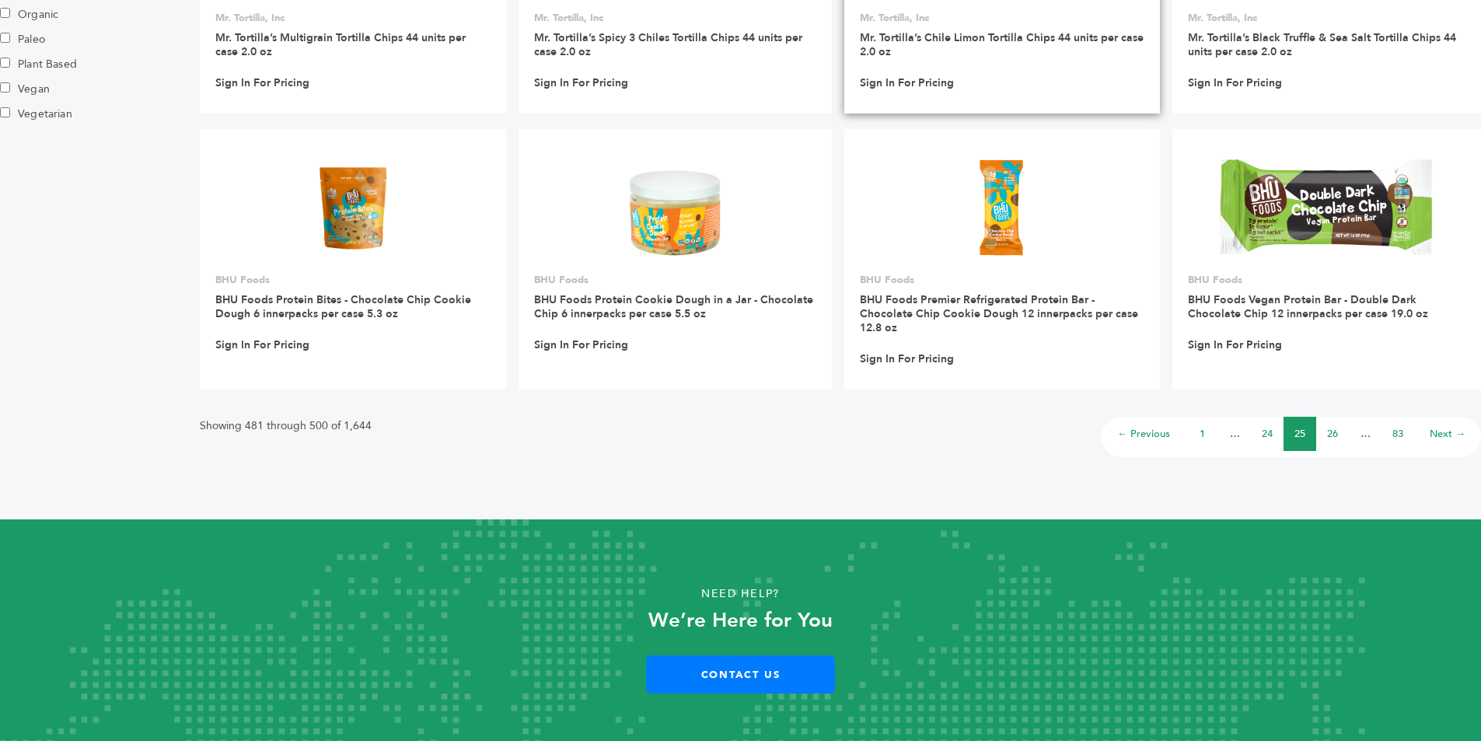
scroll to position [1124, 0]
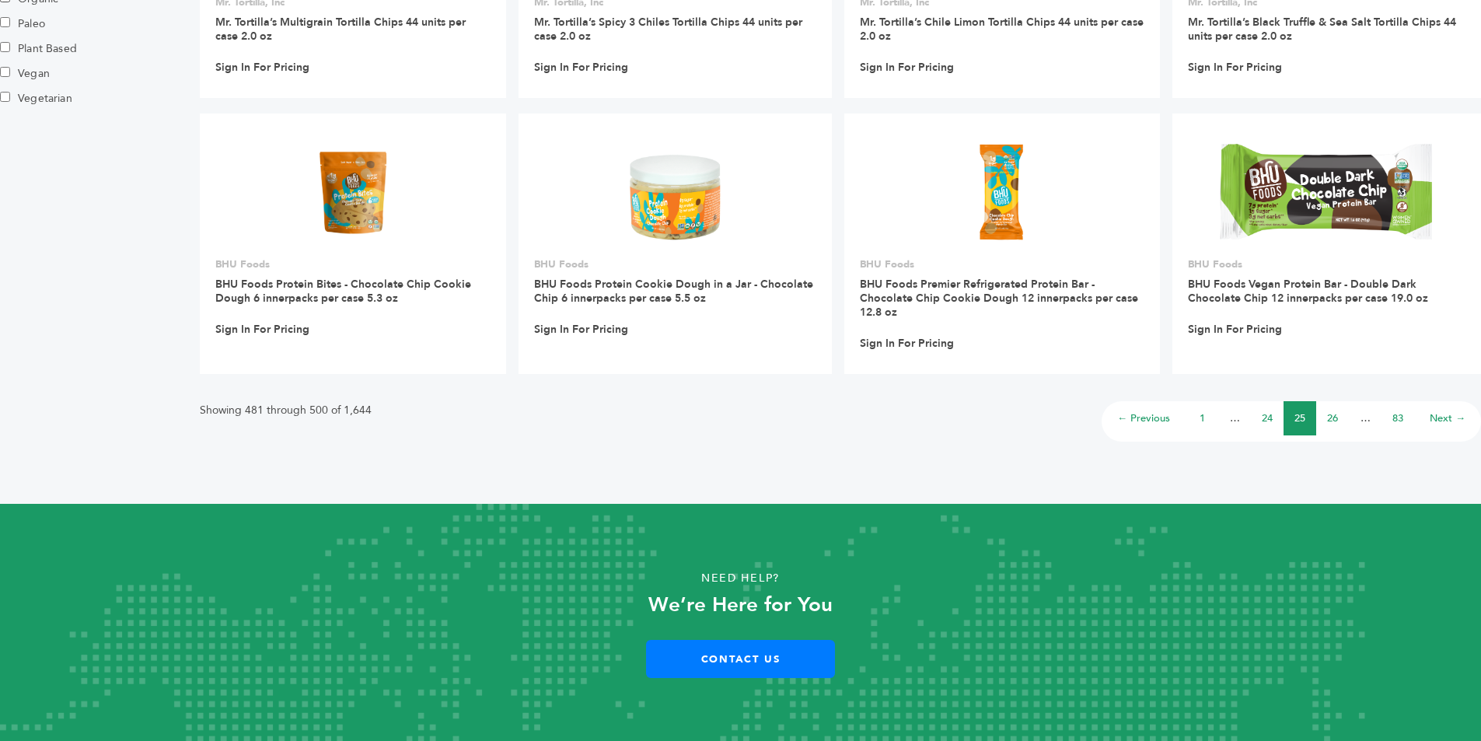
click at [1328, 419] on link "26" at bounding box center [1332, 418] width 11 height 14
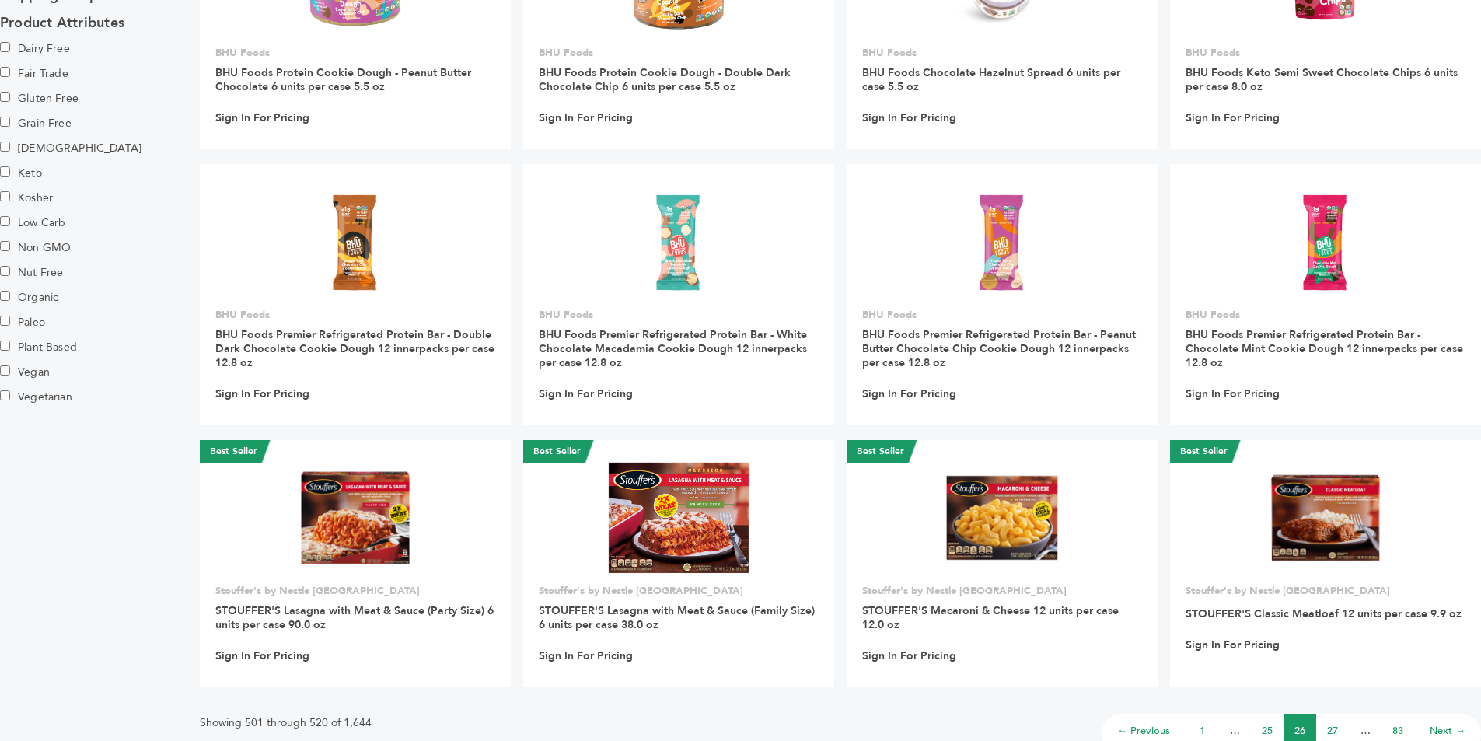
scroll to position [853, 0]
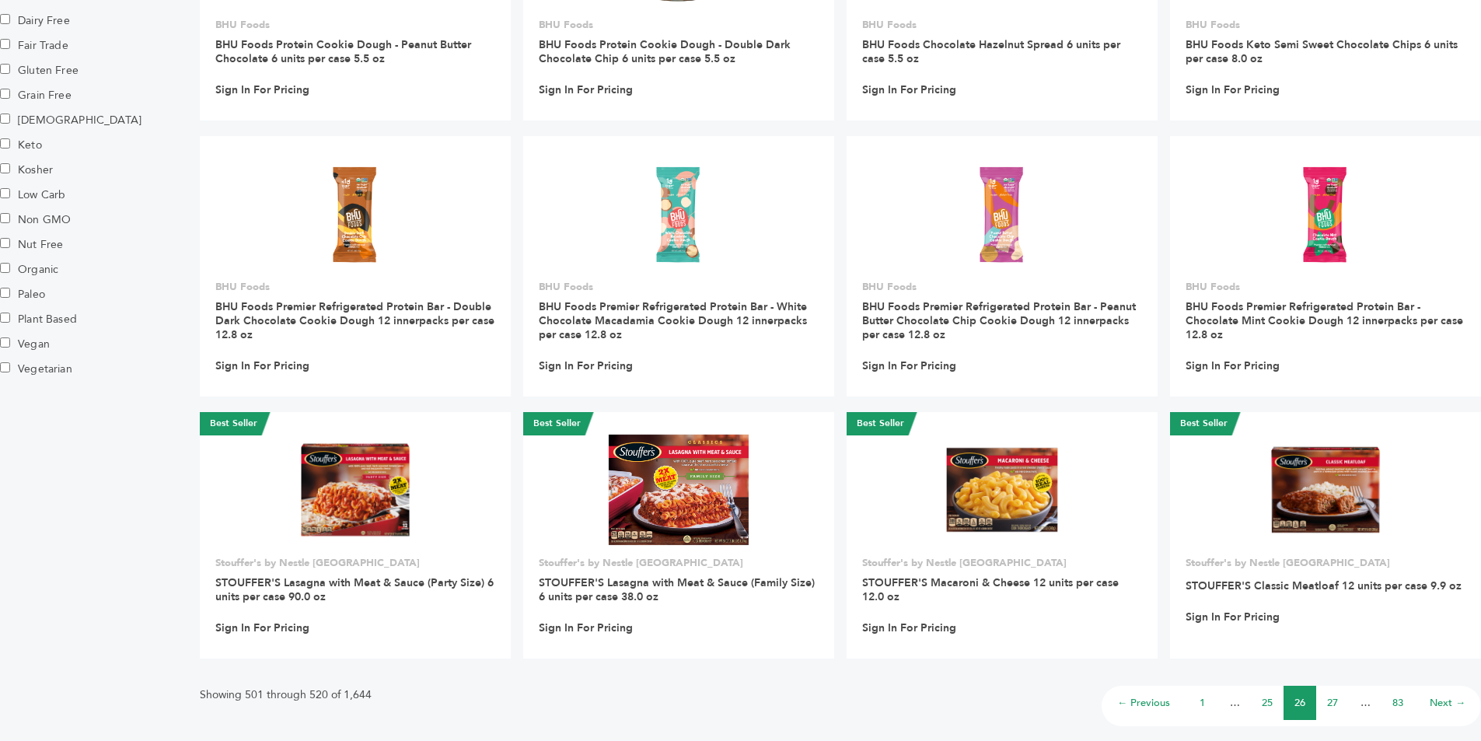
click at [1333, 703] on link "27" at bounding box center [1332, 703] width 11 height 14
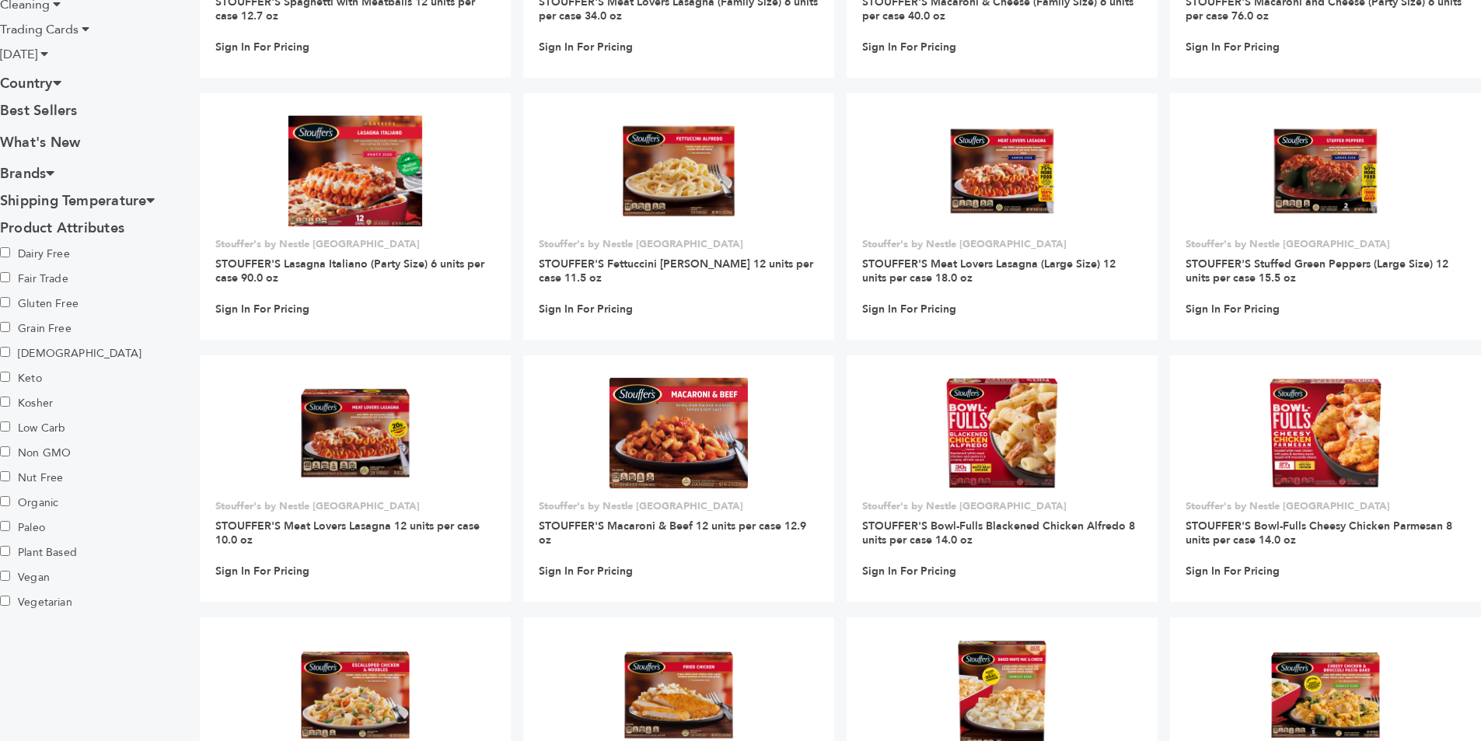
scroll to position [1087, 0]
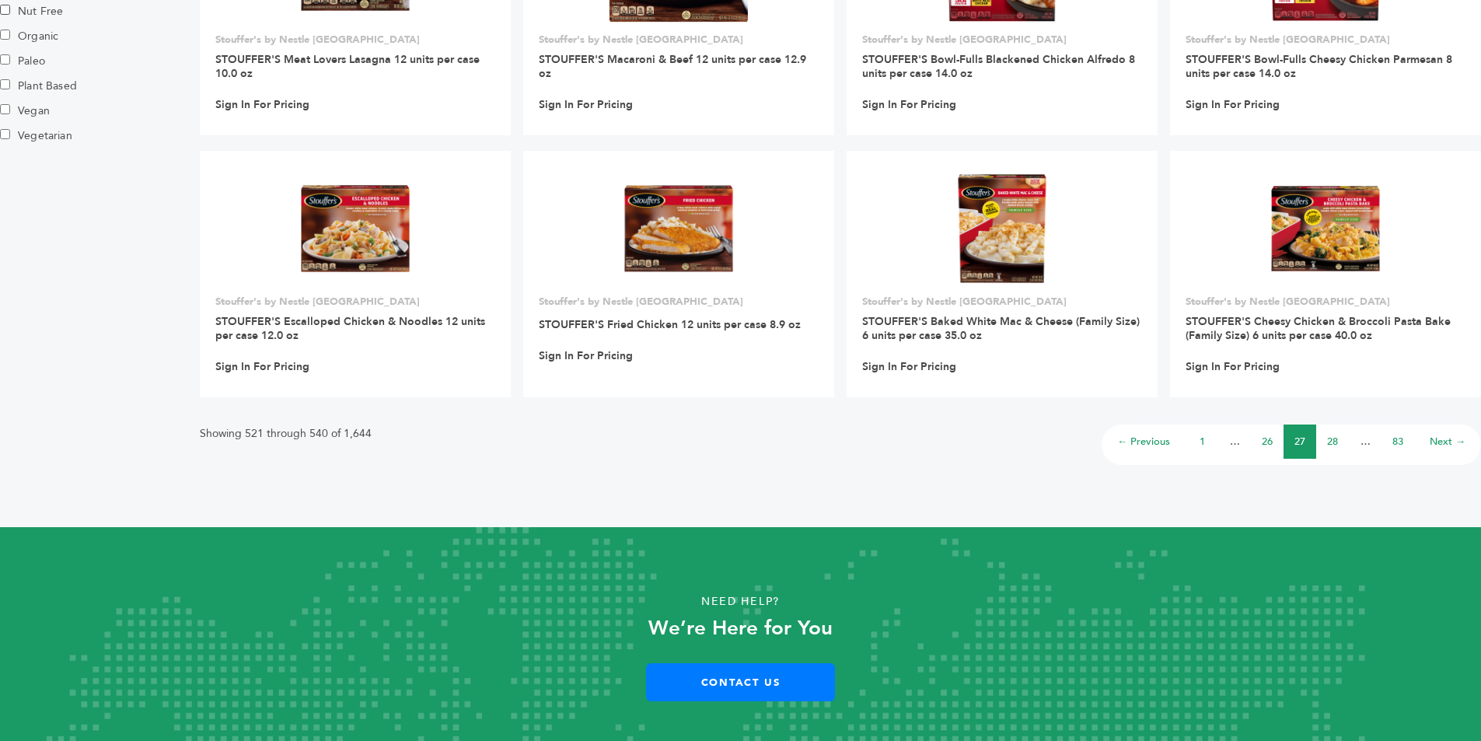
click at [1334, 446] on link "28" at bounding box center [1332, 442] width 11 height 14
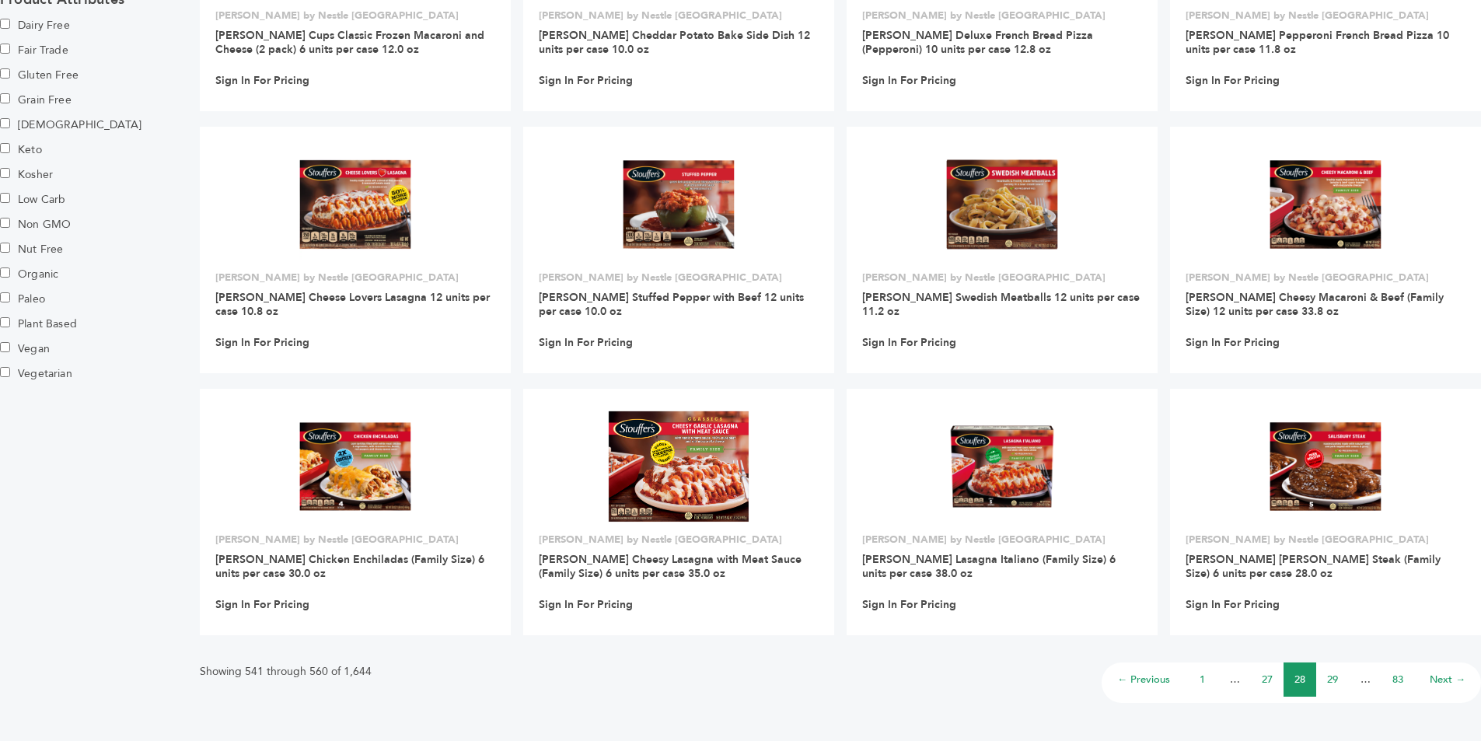
scroll to position [931, 0]
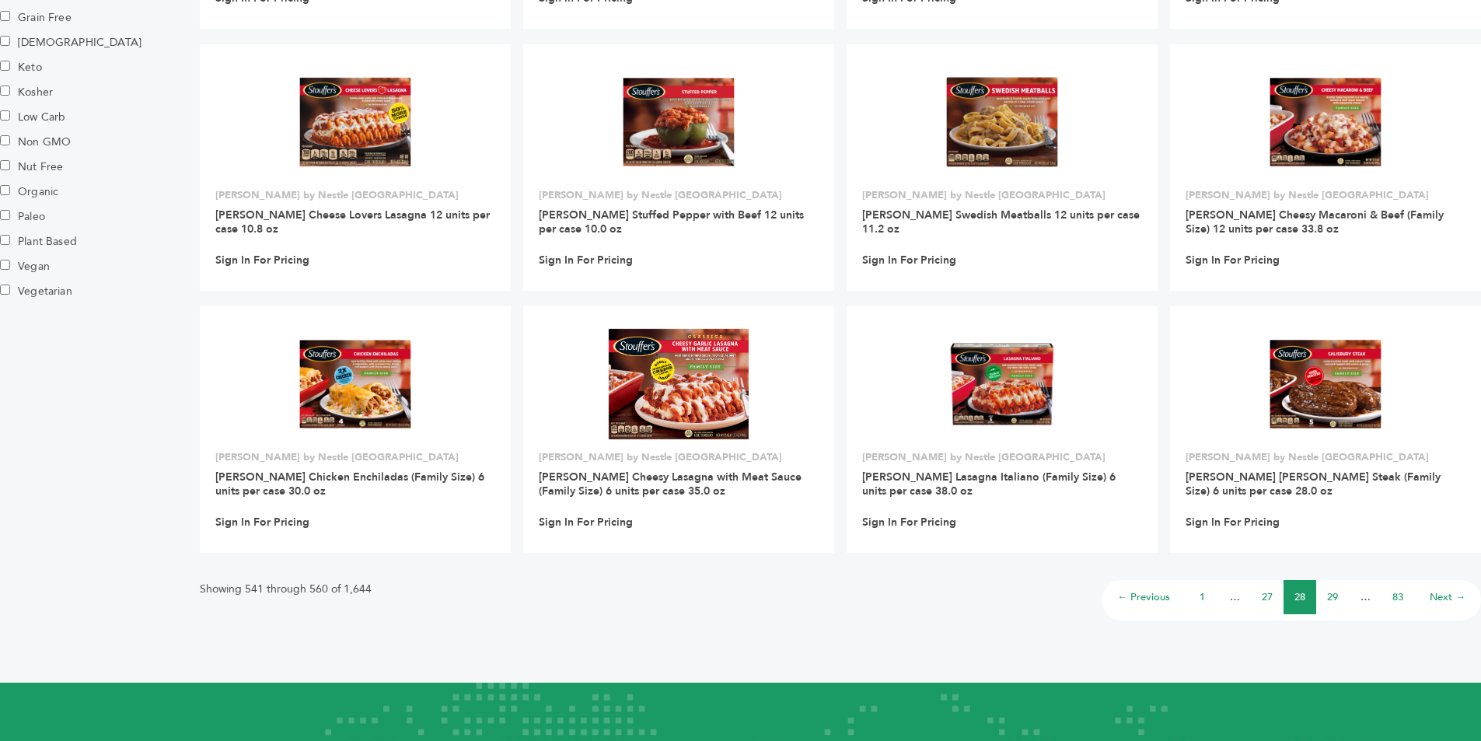
click at [1335, 593] on link "29" at bounding box center [1332, 597] width 11 height 14
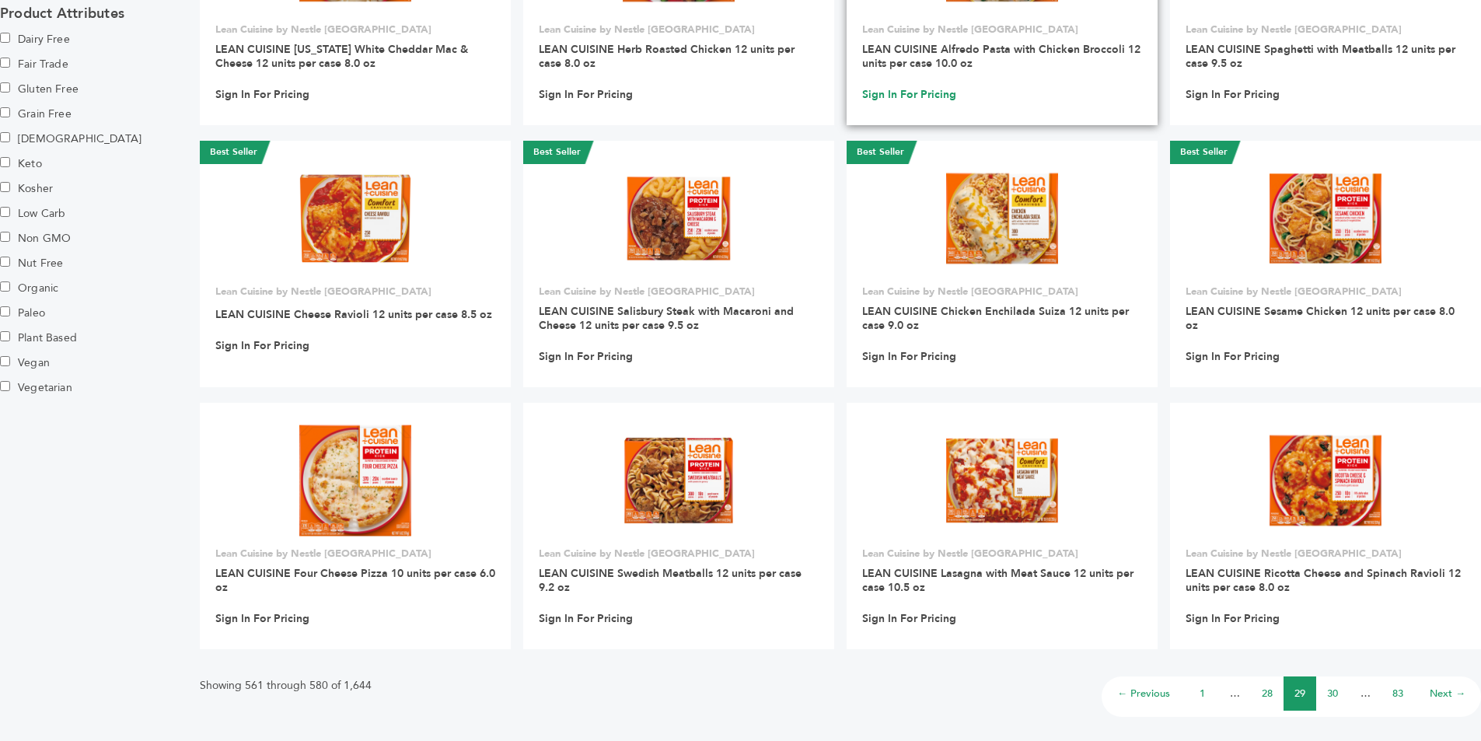
scroll to position [855, 0]
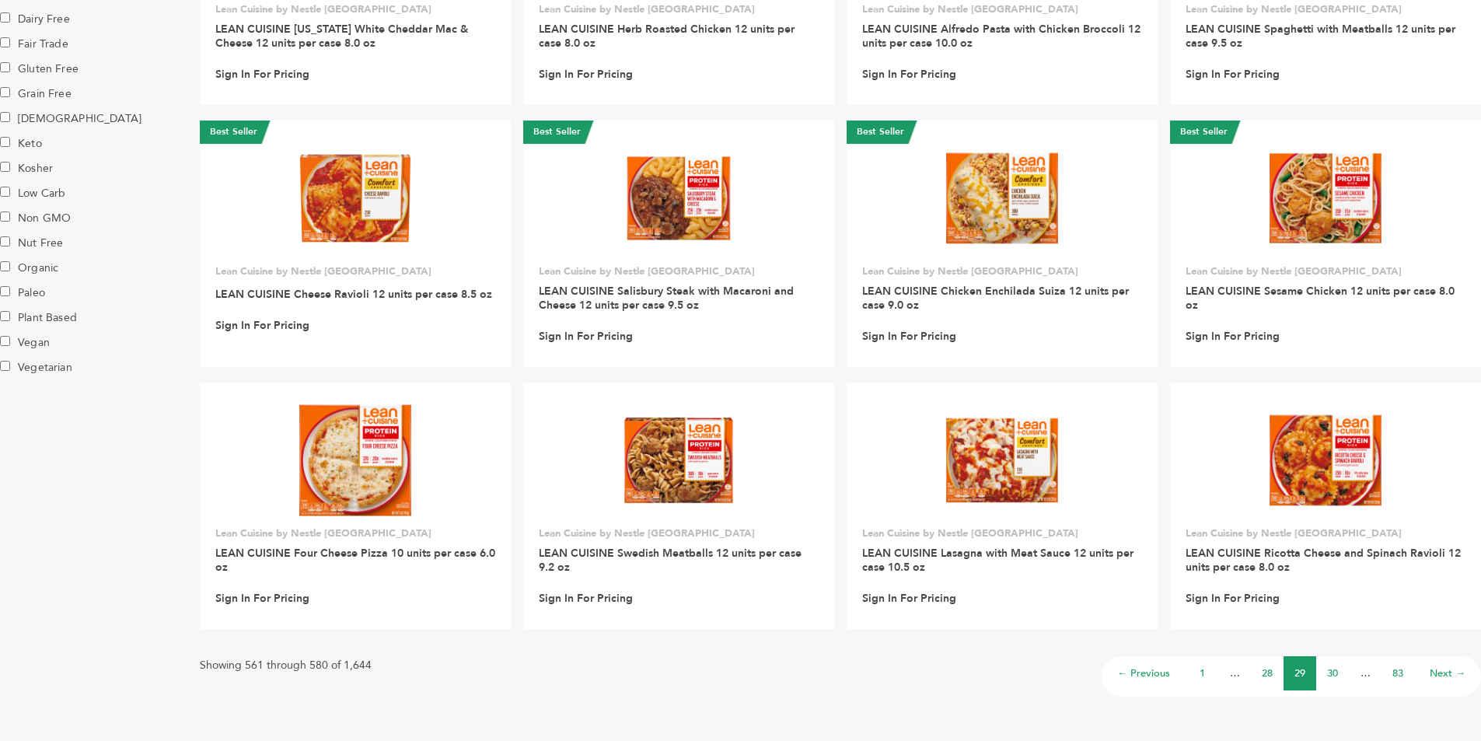
click at [1332, 680] on link "30" at bounding box center [1332, 673] width 11 height 14
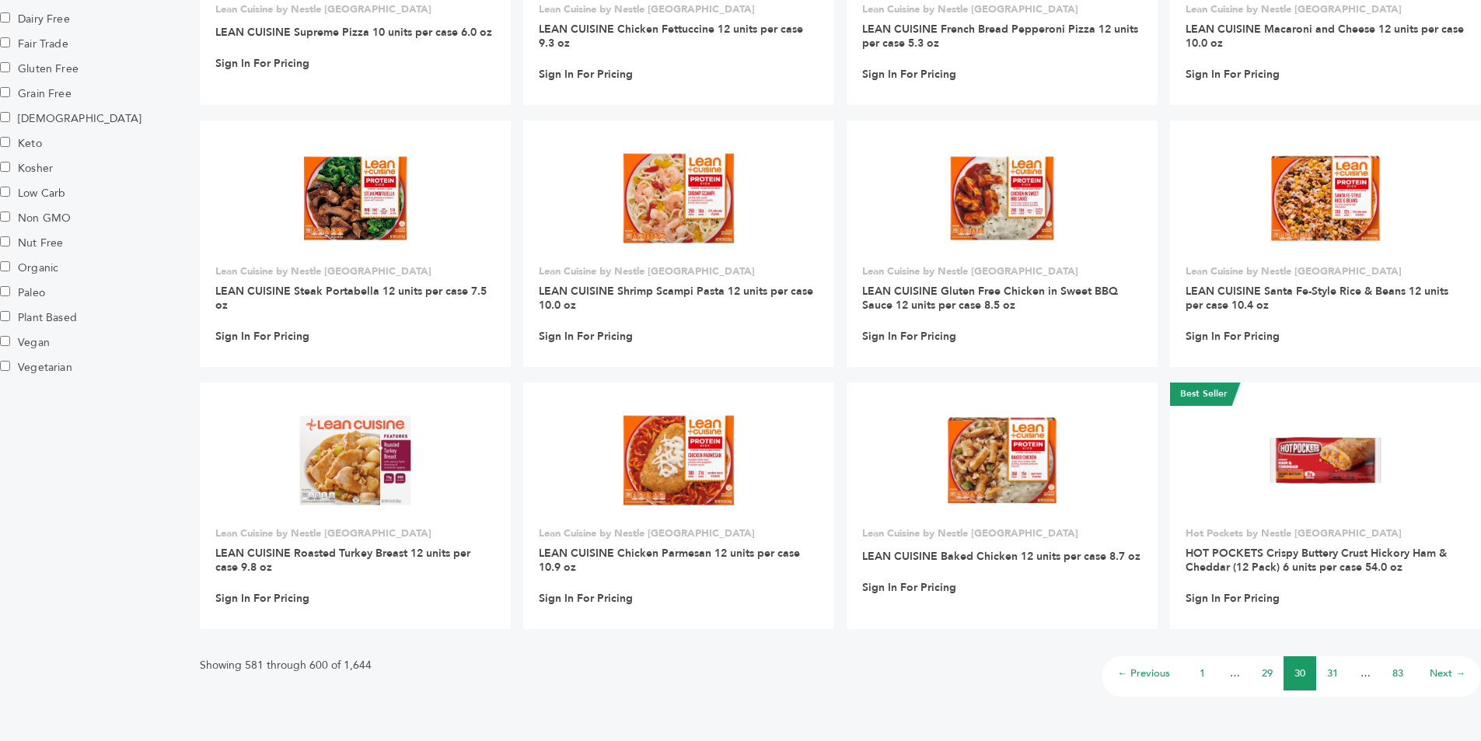
scroll to position [933, 0]
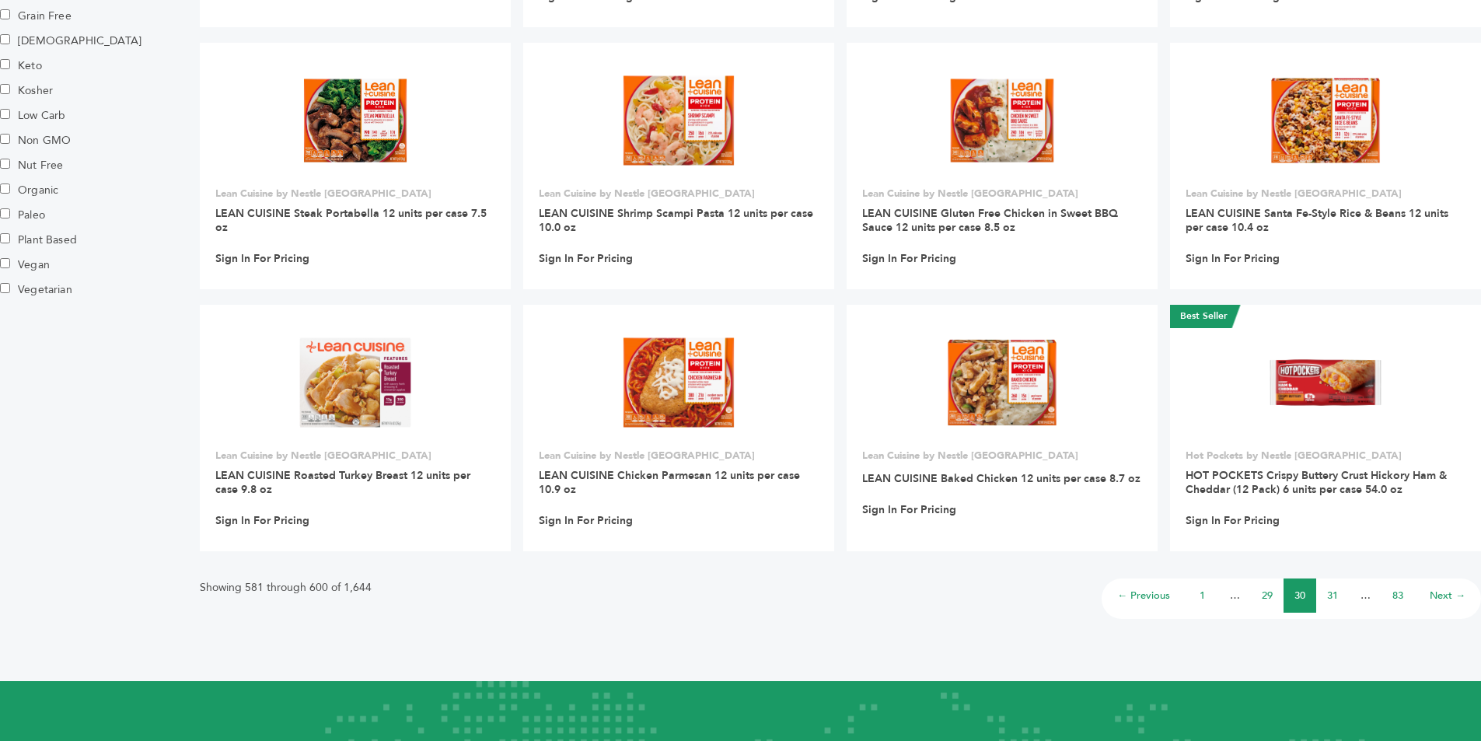
click at [1332, 595] on link "31" at bounding box center [1332, 595] width 11 height 14
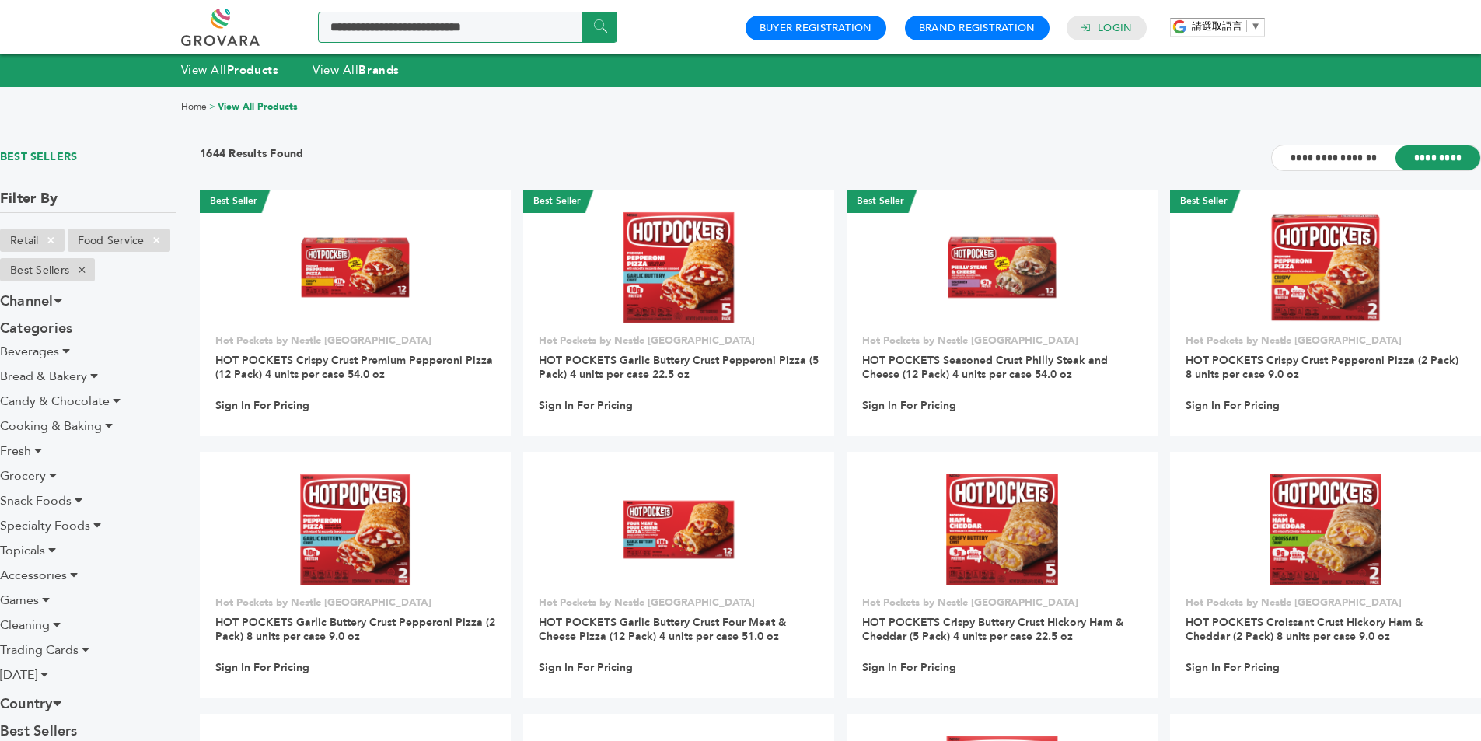
click at [452, 26] on input "Search a product or brand..." at bounding box center [467, 27] width 299 height 31
paste input "**********"
type input "**********"
drag, startPoint x: 576, startPoint y: 20, endPoint x: 48, endPoint y: 2, distance: 528.1
click at [50, 5] on div "**********" at bounding box center [740, 27] width 1481 height 54
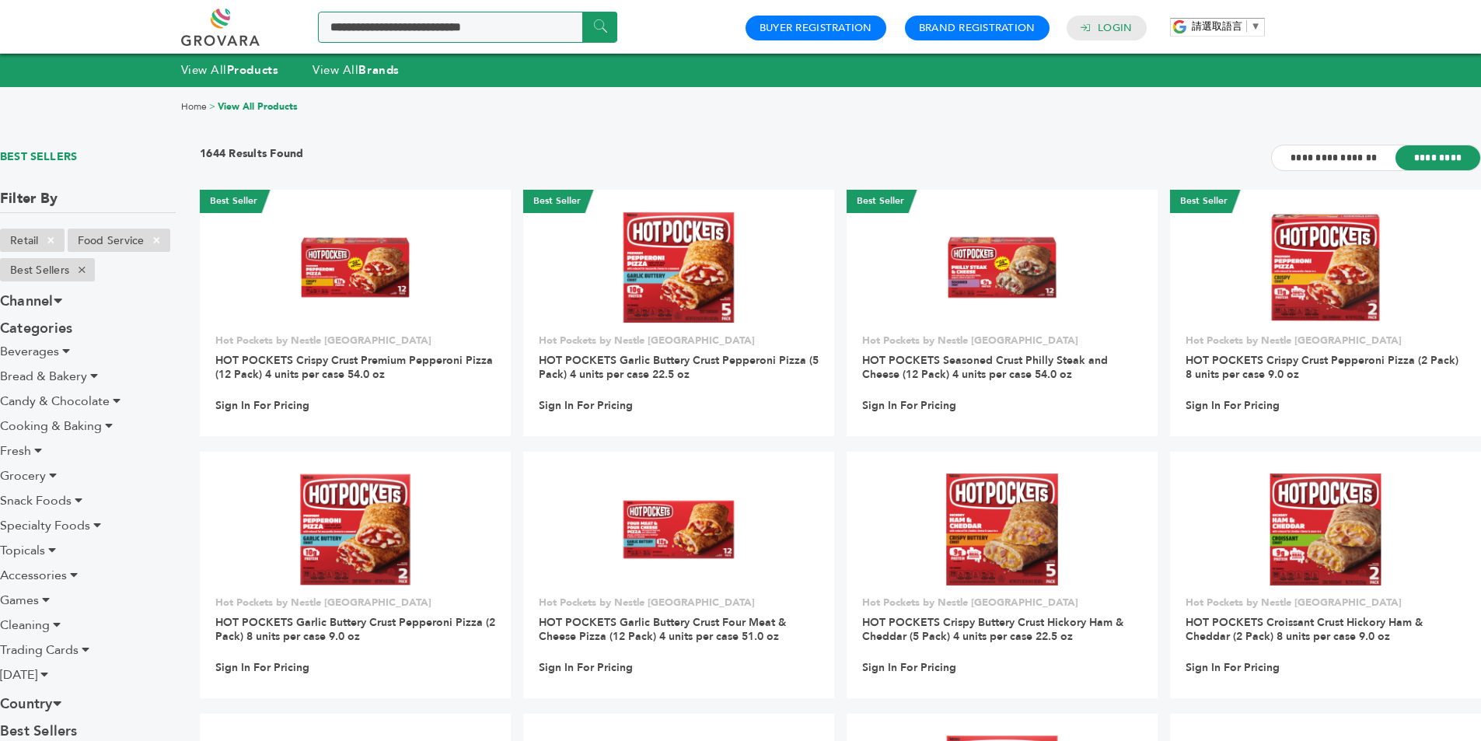
paste input "*****"
type input "*****"
click at [582, 12] on input "******" at bounding box center [599, 27] width 35 height 30
